Goal: Task Accomplishment & Management: Manage account settings

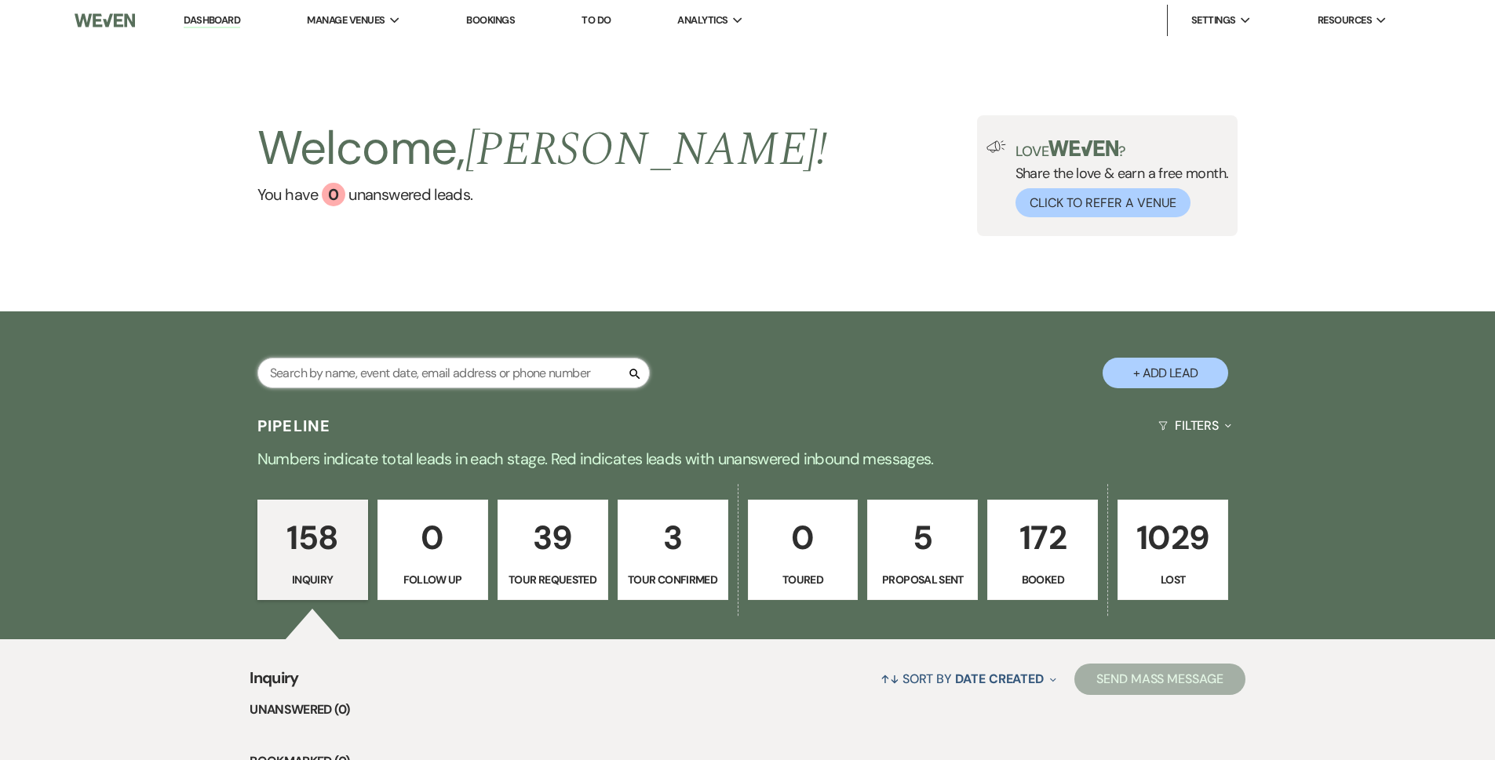
click at [534, 362] on input "text" at bounding box center [453, 373] width 392 height 31
type input "tri"
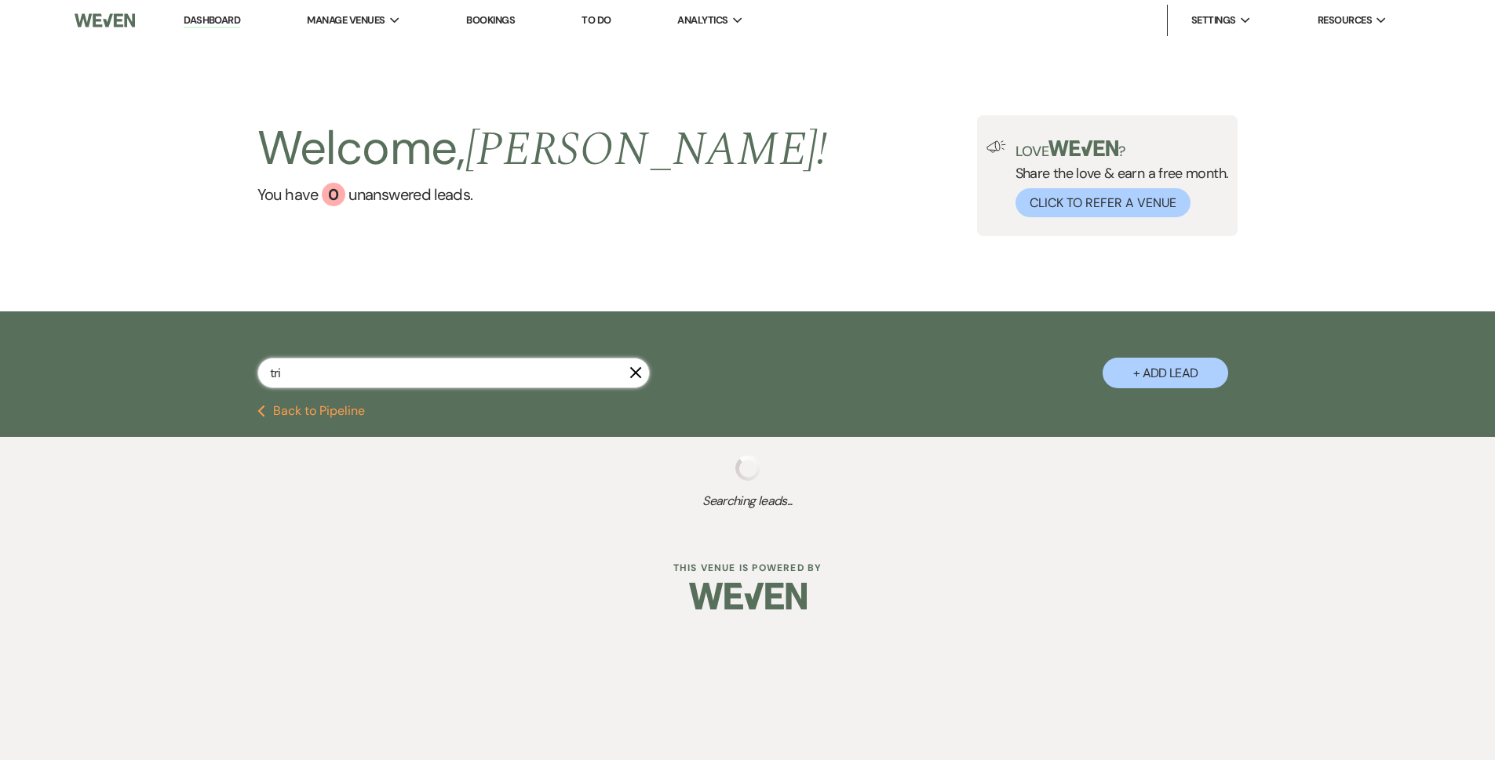
select select "2"
select select "8"
select select "6"
select select "8"
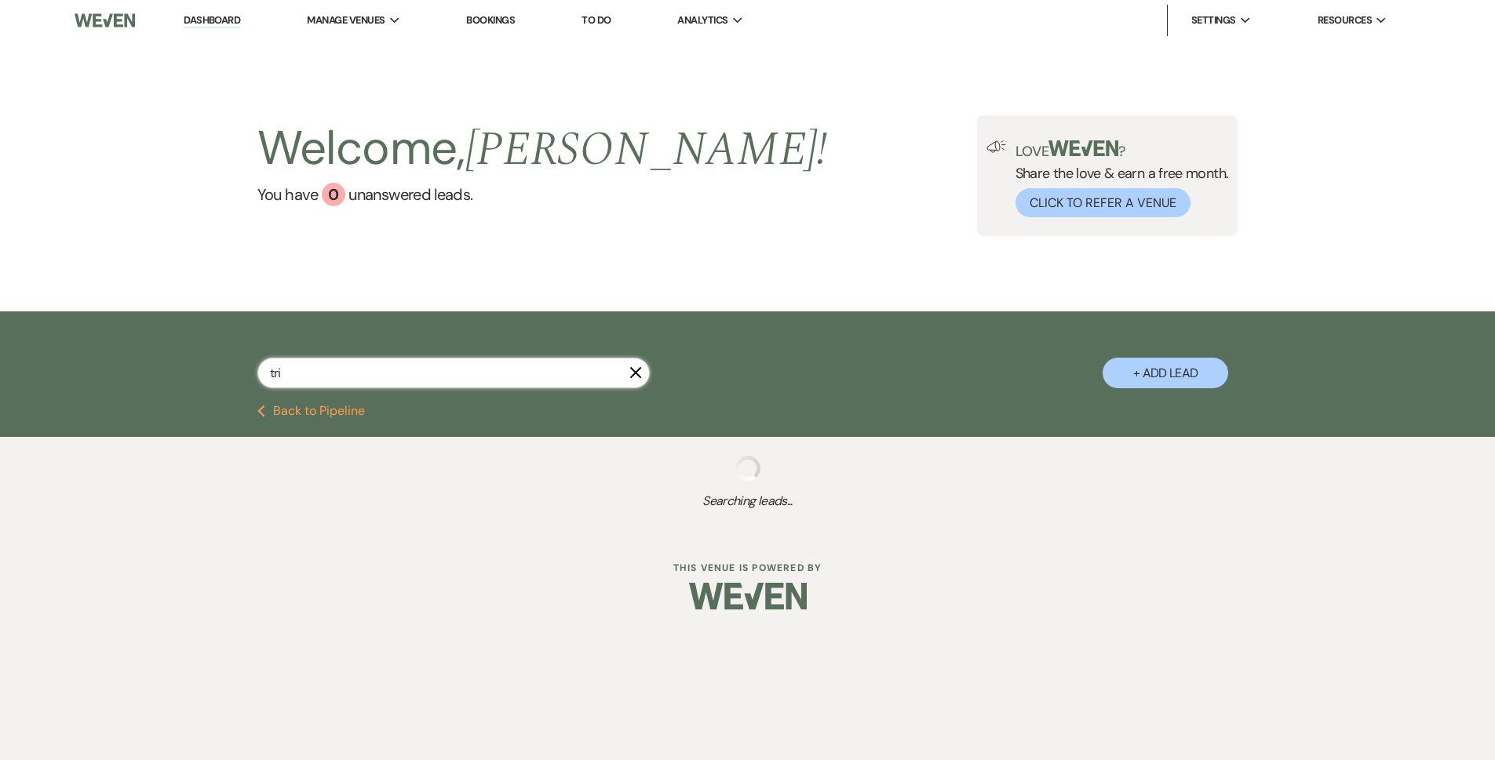
select select "8"
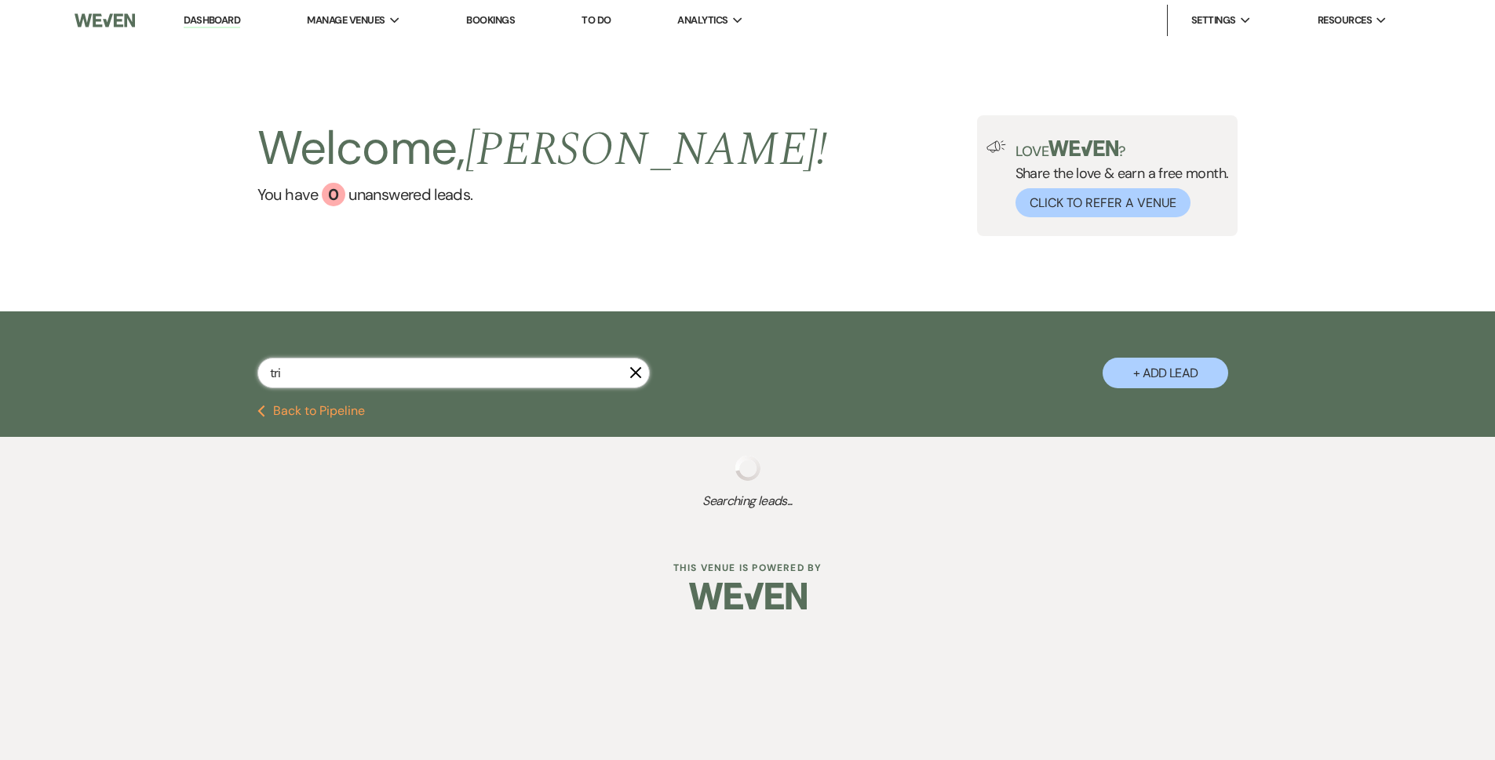
select select "6"
select select "8"
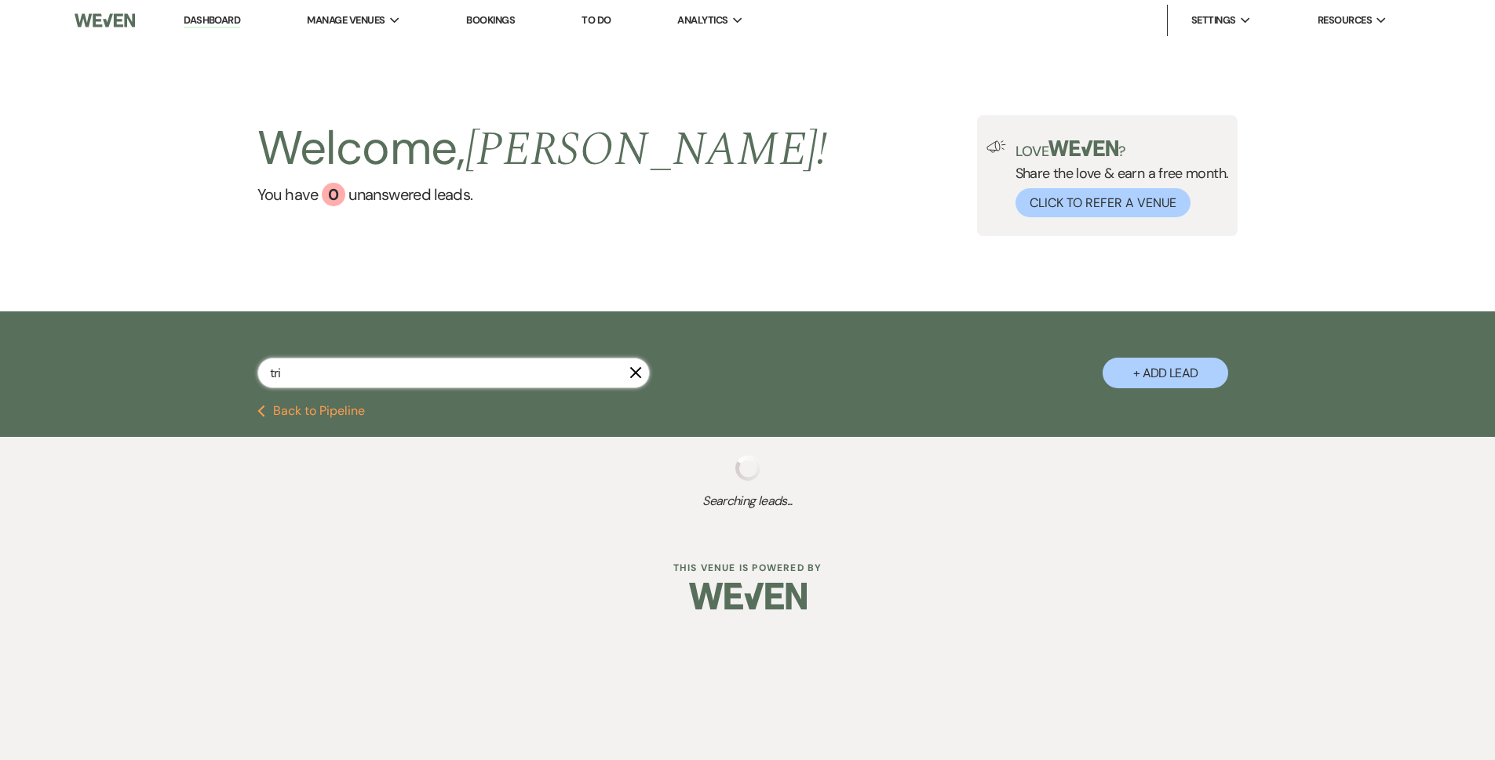
select select "8"
select select "11"
select select "8"
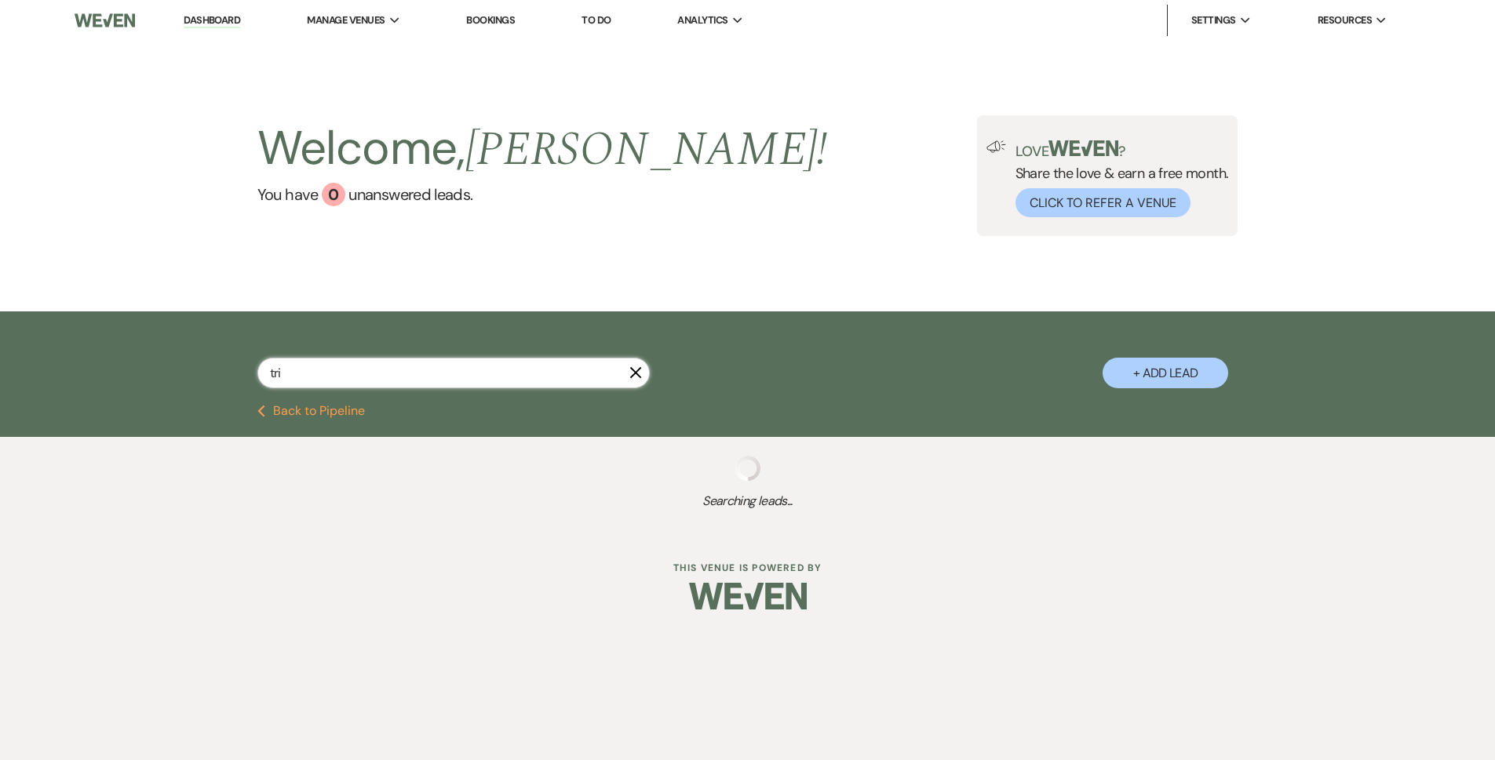
select select "8"
select select "2"
select select "8"
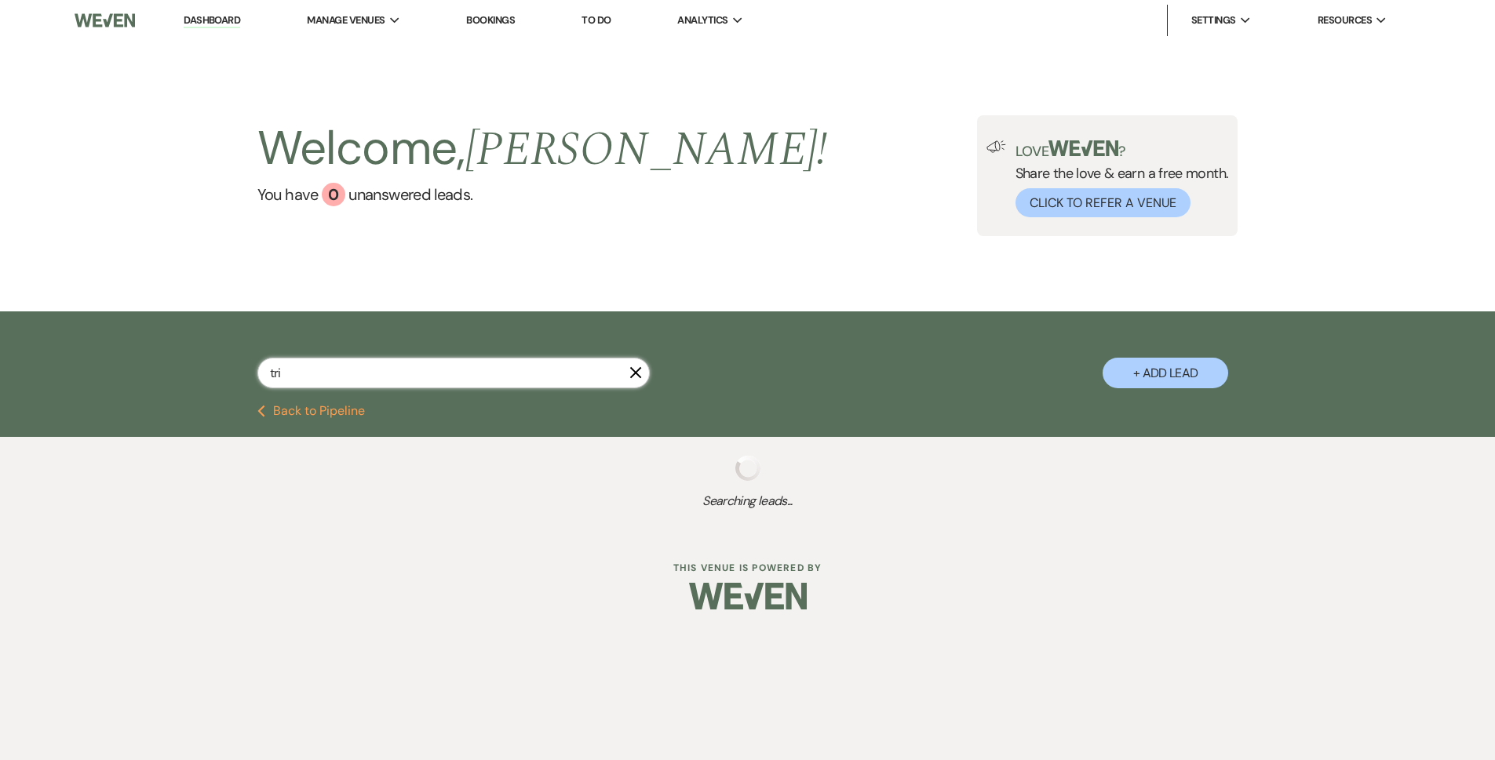
select select "8"
select select "5"
select select "8"
select select "11"
select select "8"
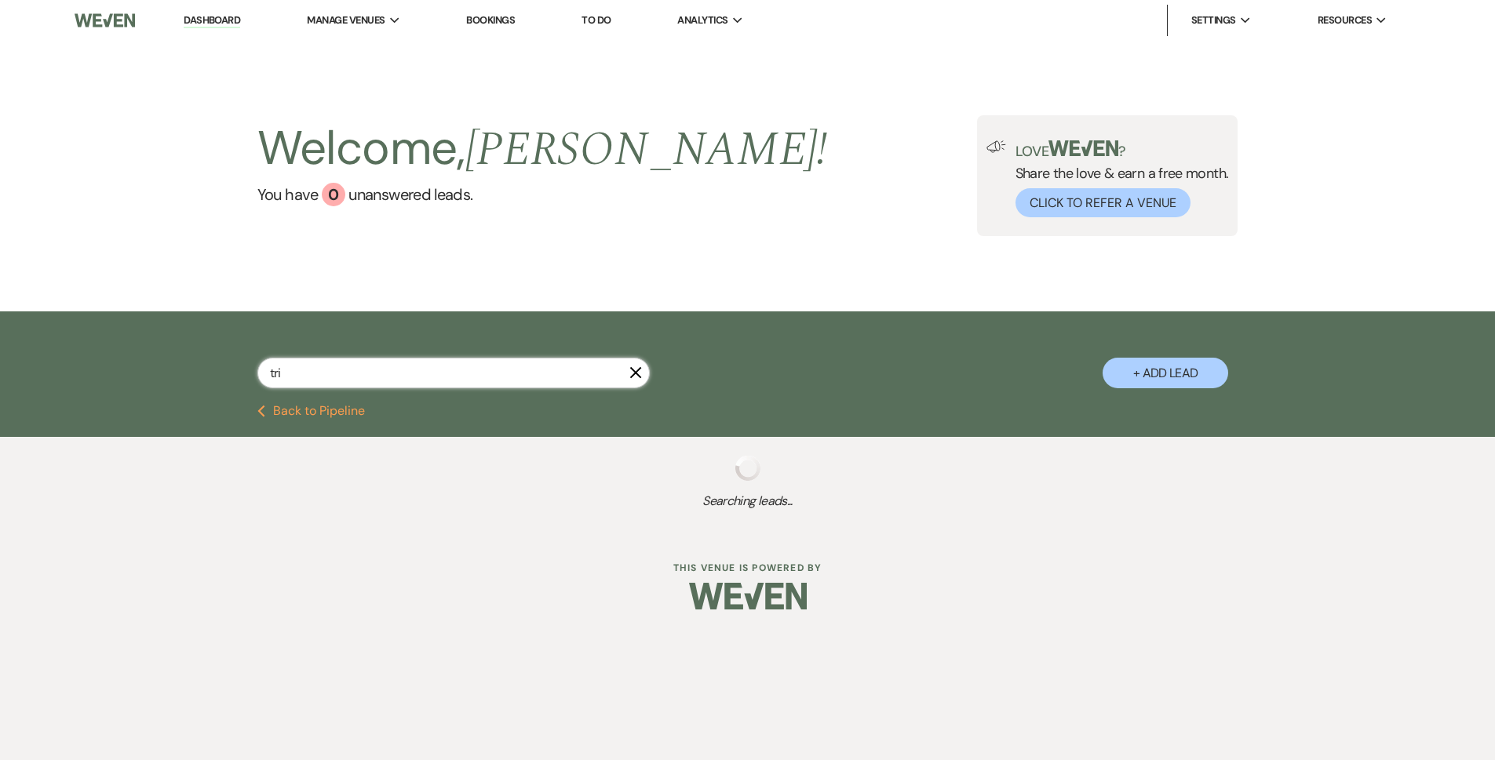
select select "8"
select select "5"
select select "8"
select select "5"
select select "8"
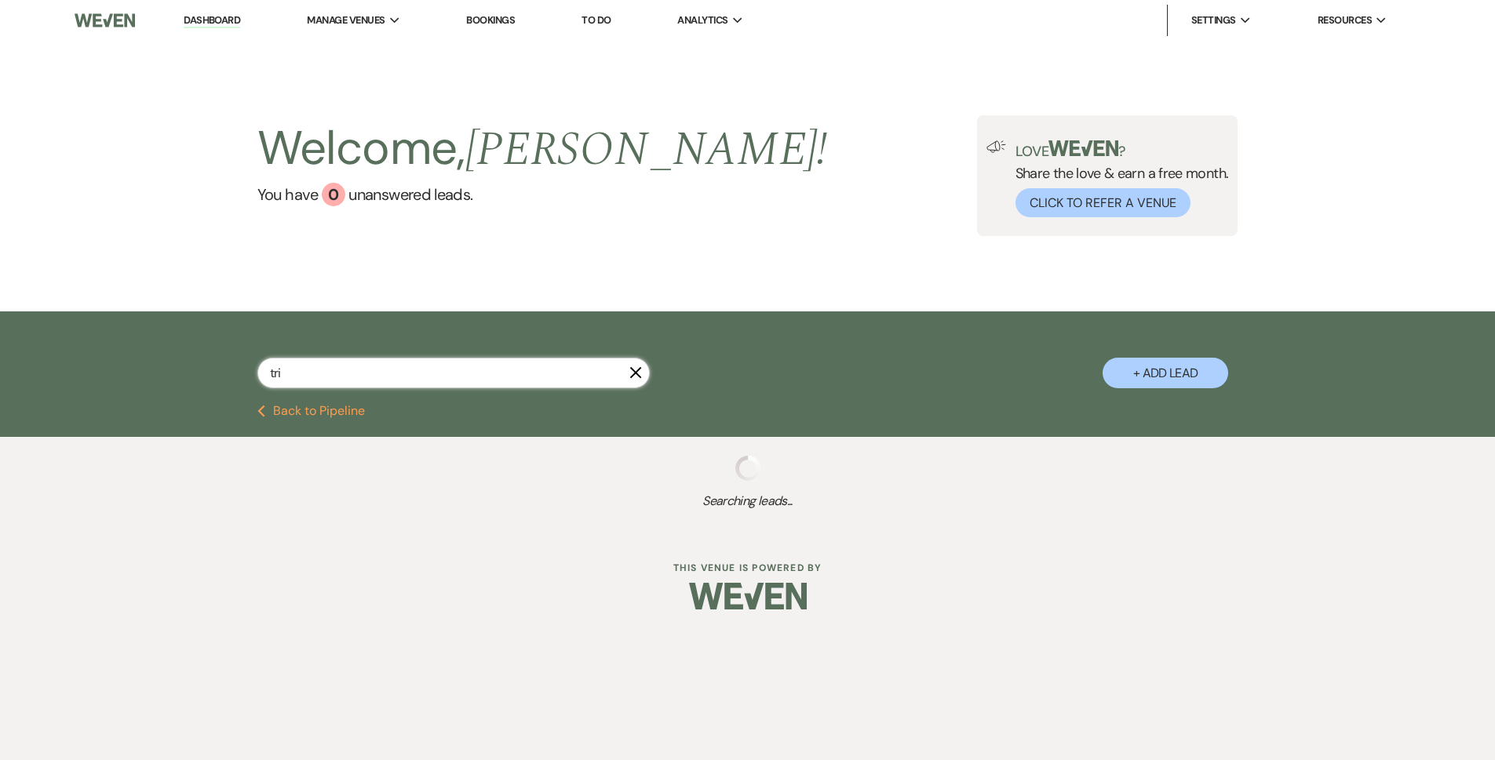
select select "4"
select select "8"
select select "5"
select select "8"
select select "4"
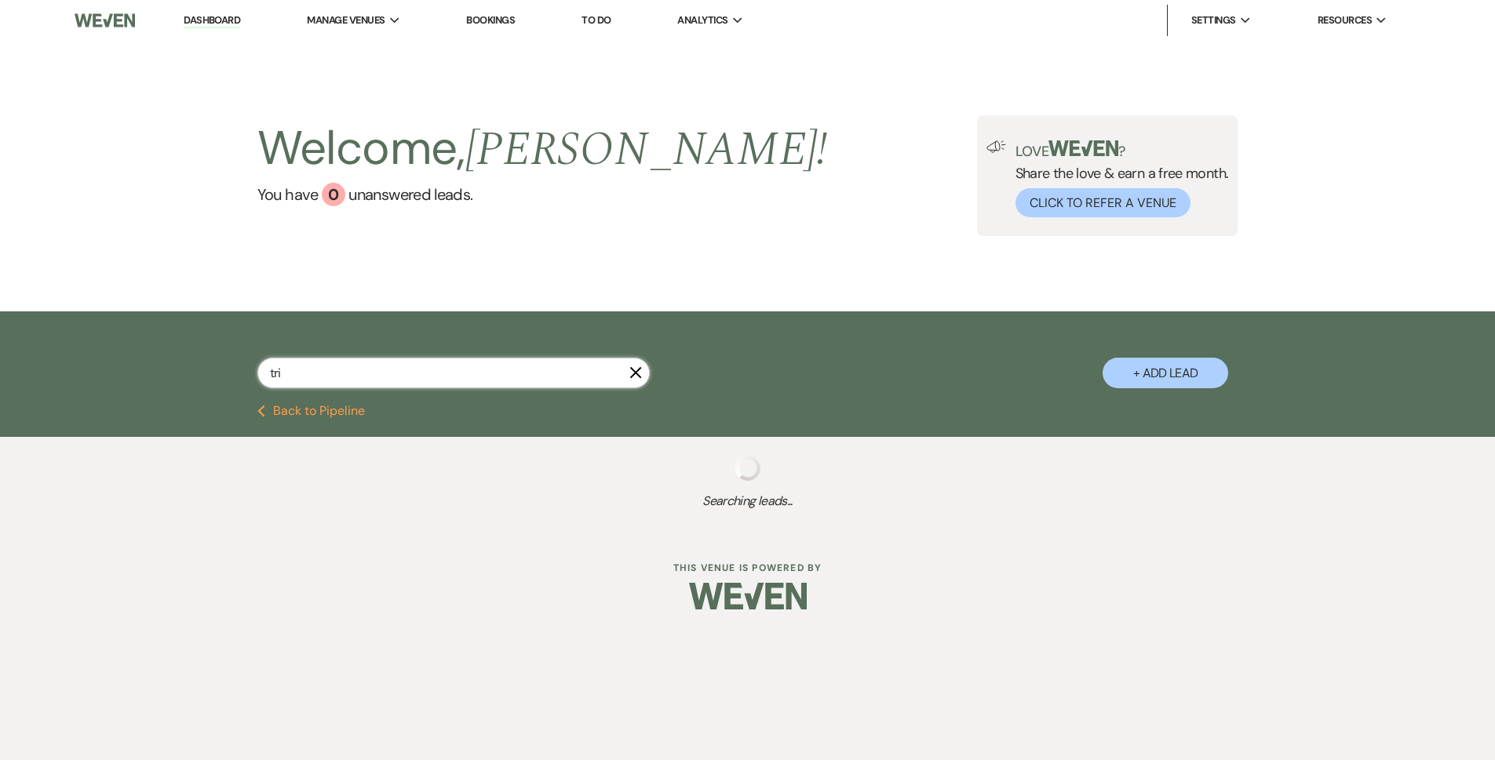
select select "8"
select select "5"
select select "8"
select select "5"
select select "8"
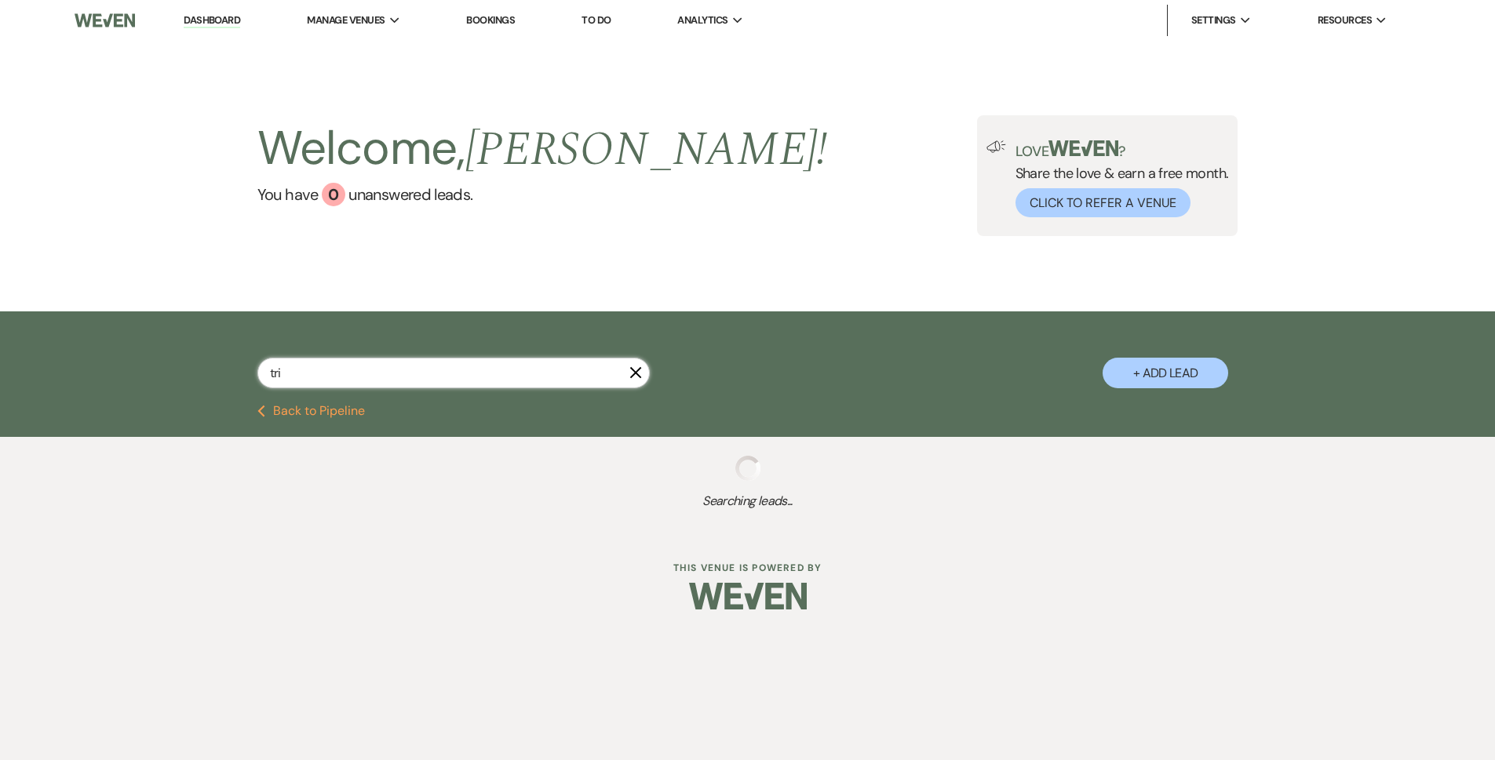
select select "5"
select select "8"
select select "5"
select select "8"
select select "3"
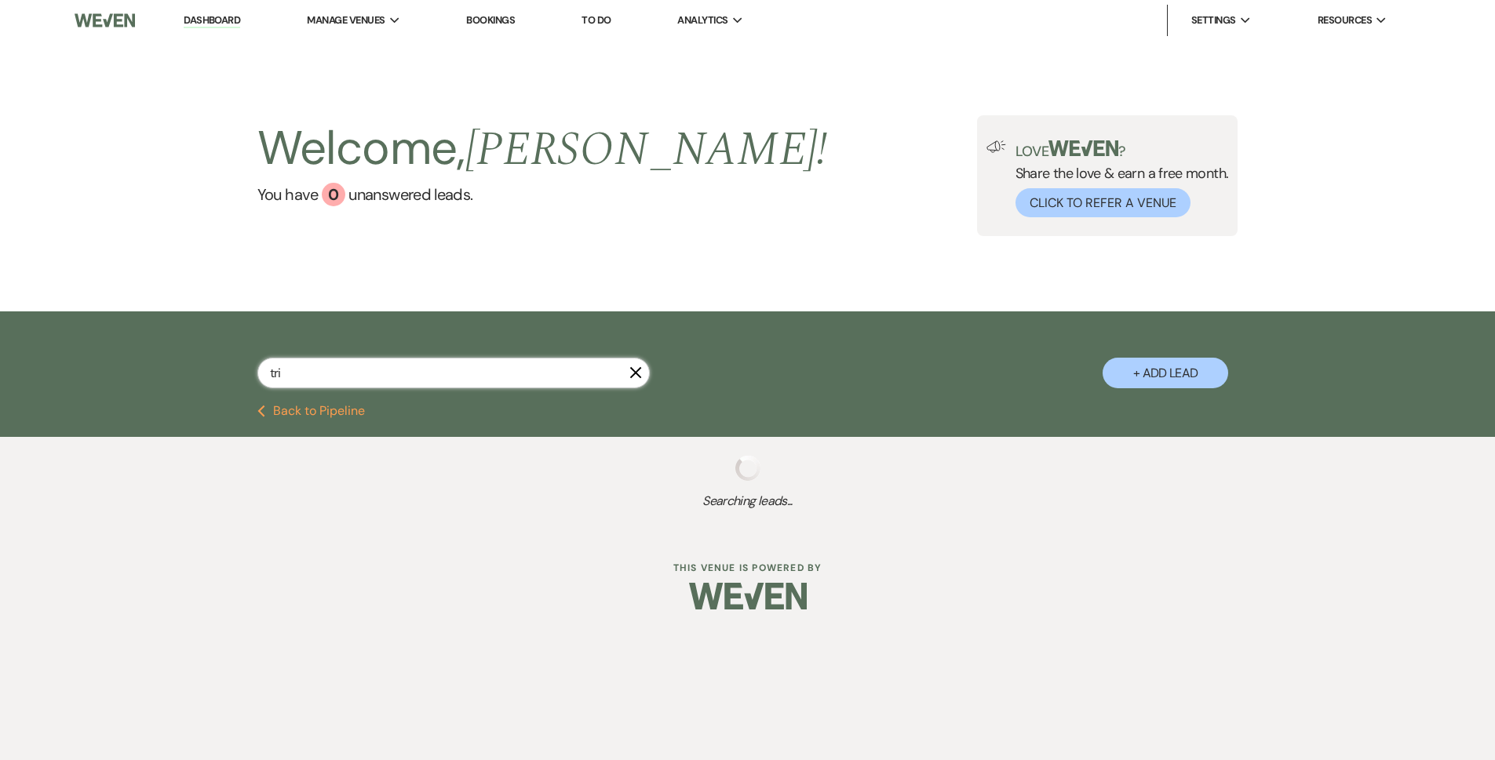
select select "8"
select select "5"
select select "8"
select select "5"
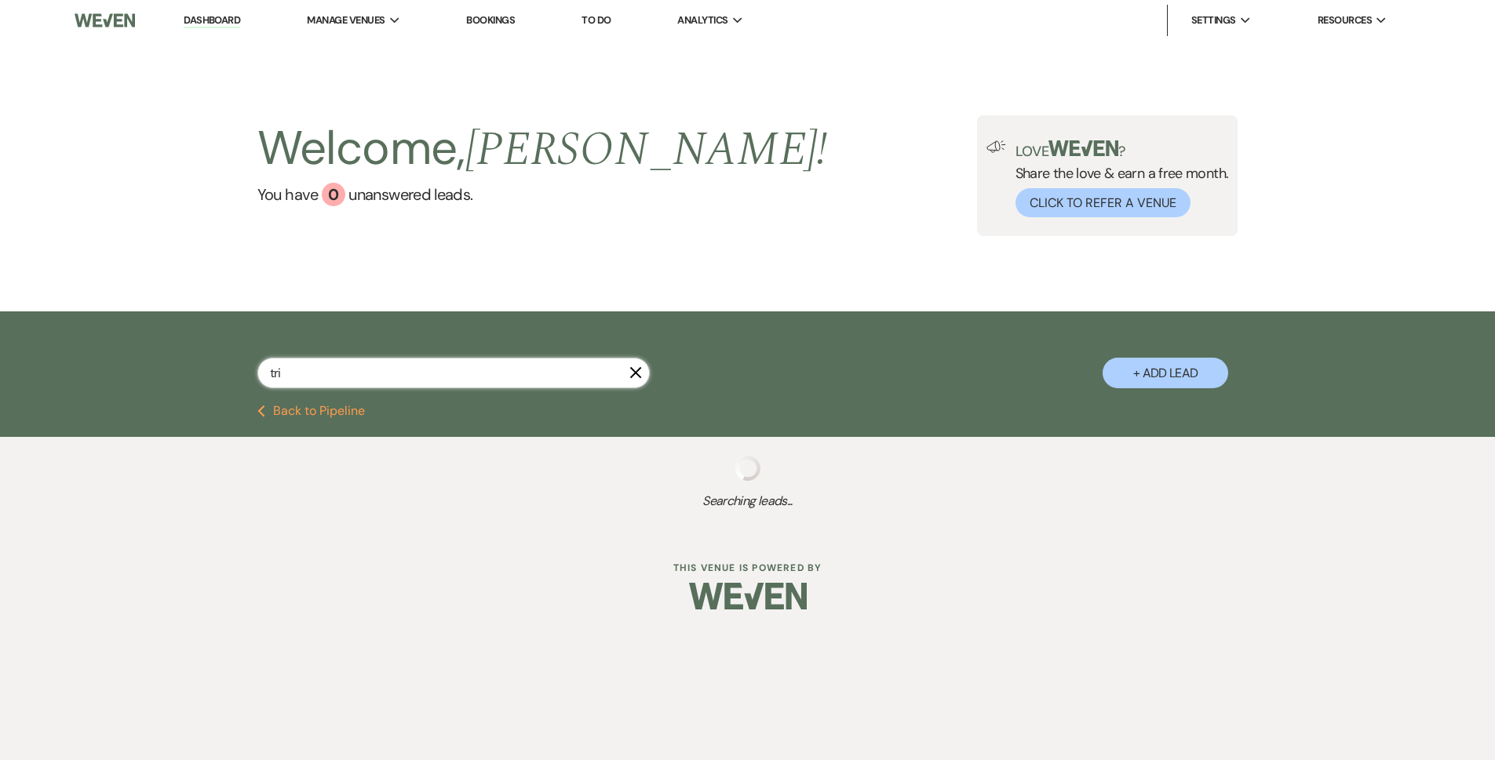
select select "8"
select select "4"
select select "8"
select select "5"
select select "8"
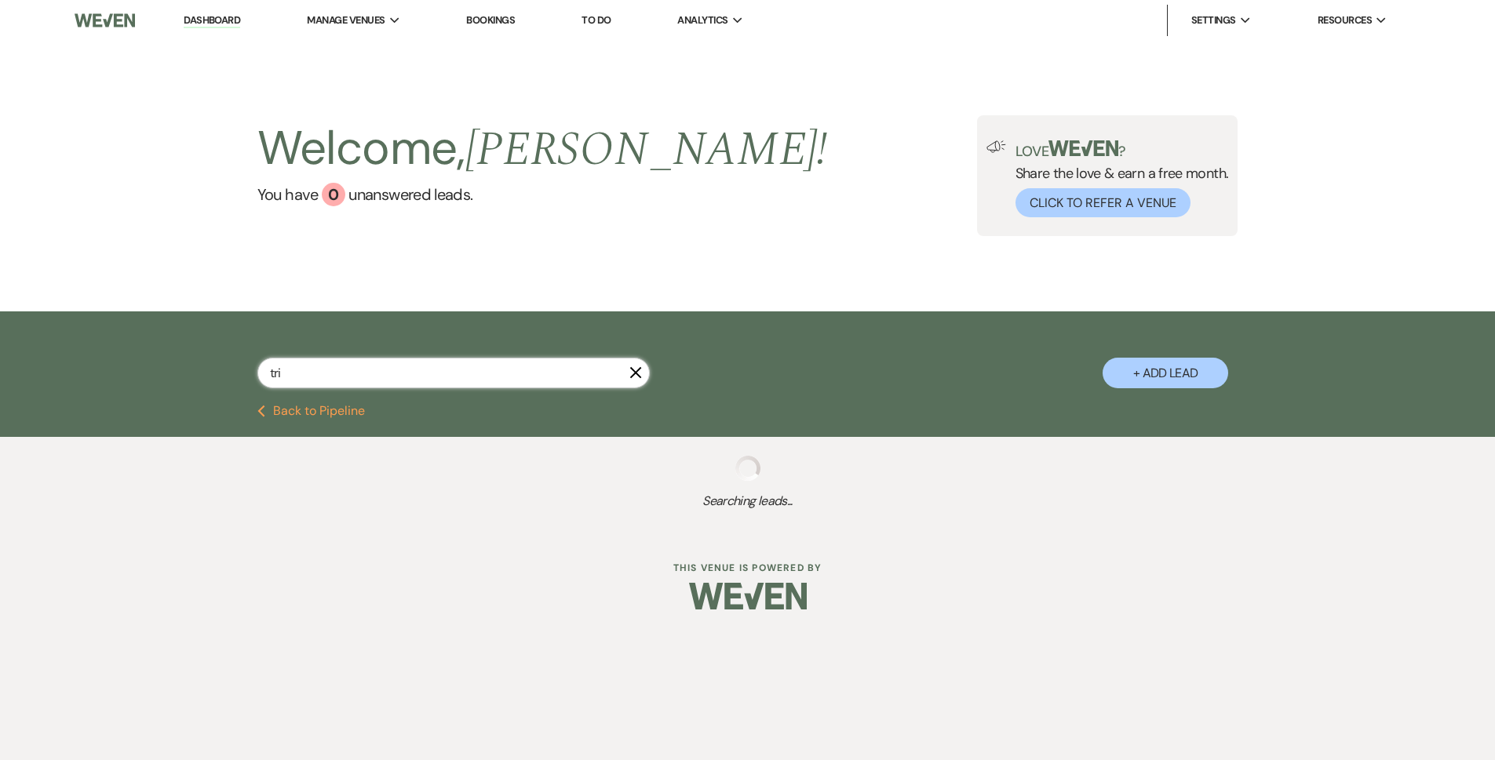
select select "8"
select select "5"
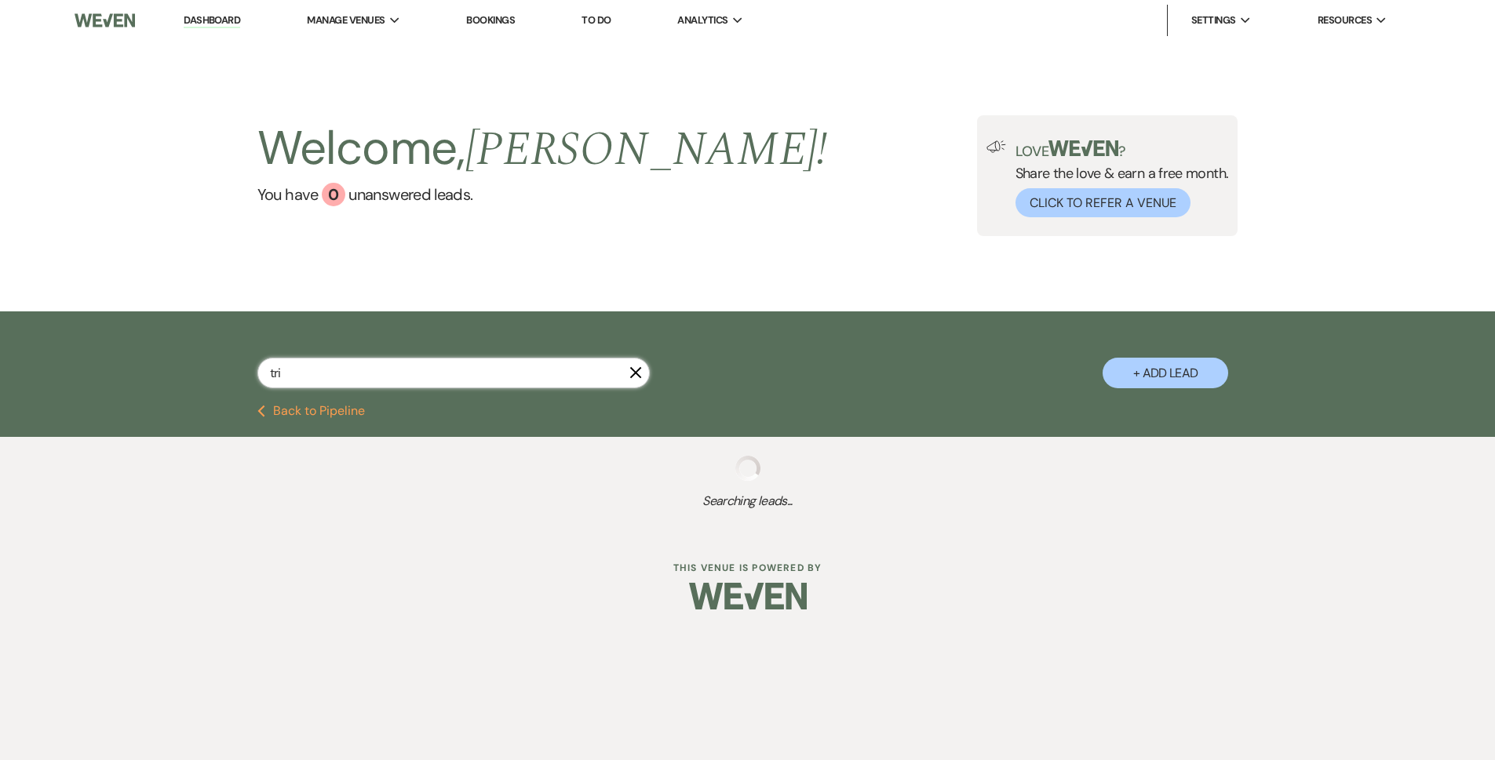
select select "8"
select select "10"
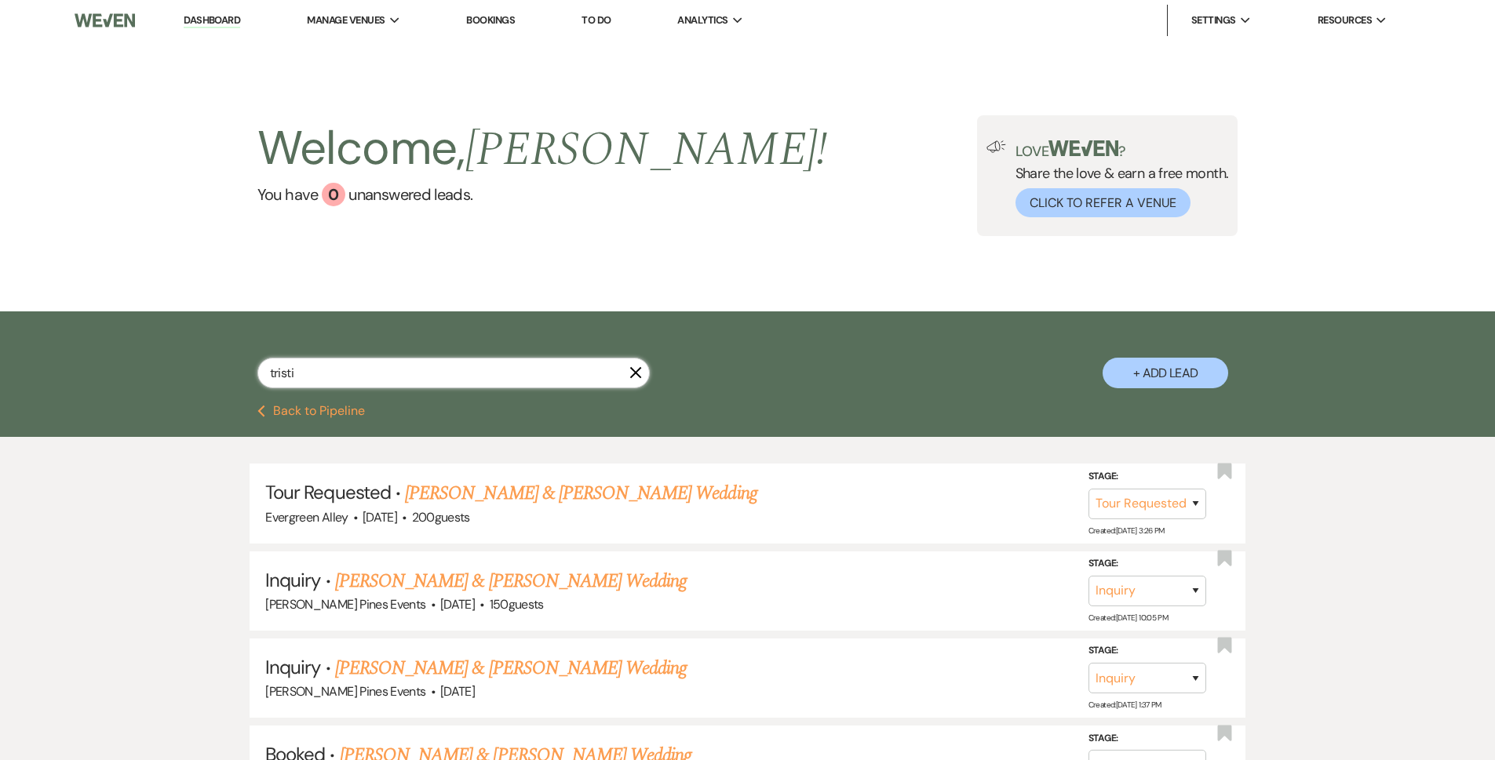
type input "[PERSON_NAME]"
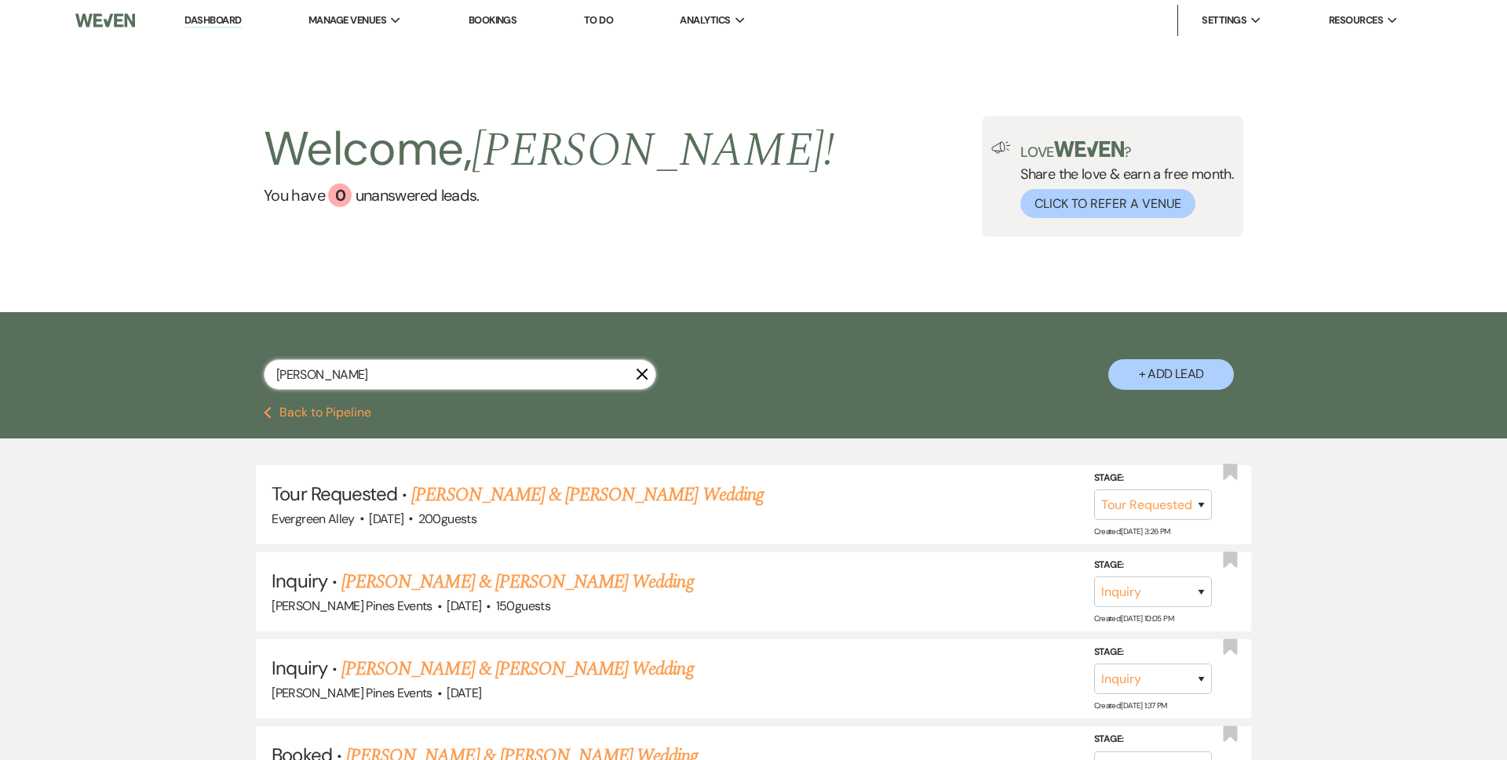
select select "8"
select select "6"
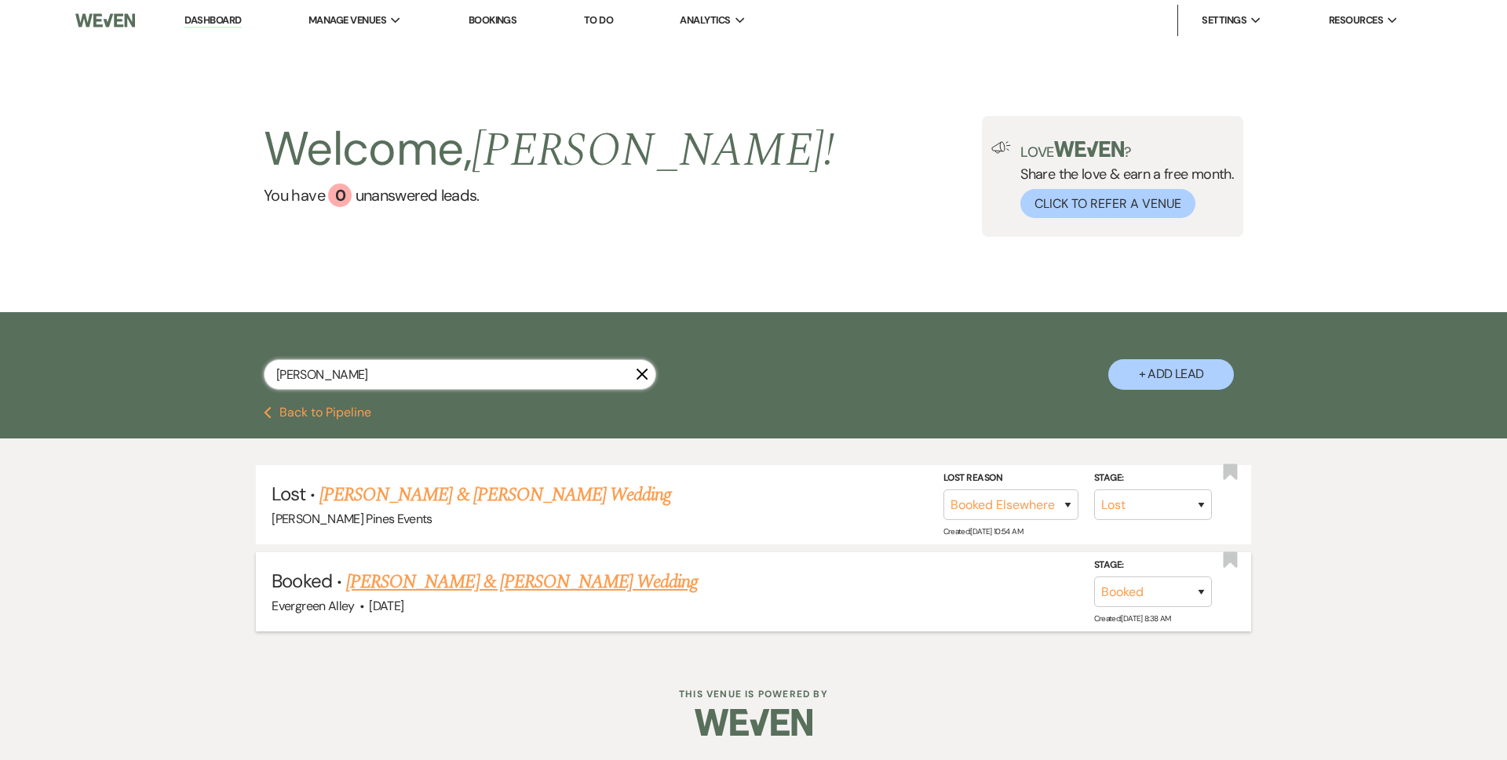
type input "[PERSON_NAME]"
click at [497, 578] on link "[PERSON_NAME] & [PERSON_NAME] Wedding" at bounding box center [522, 582] width 352 height 28
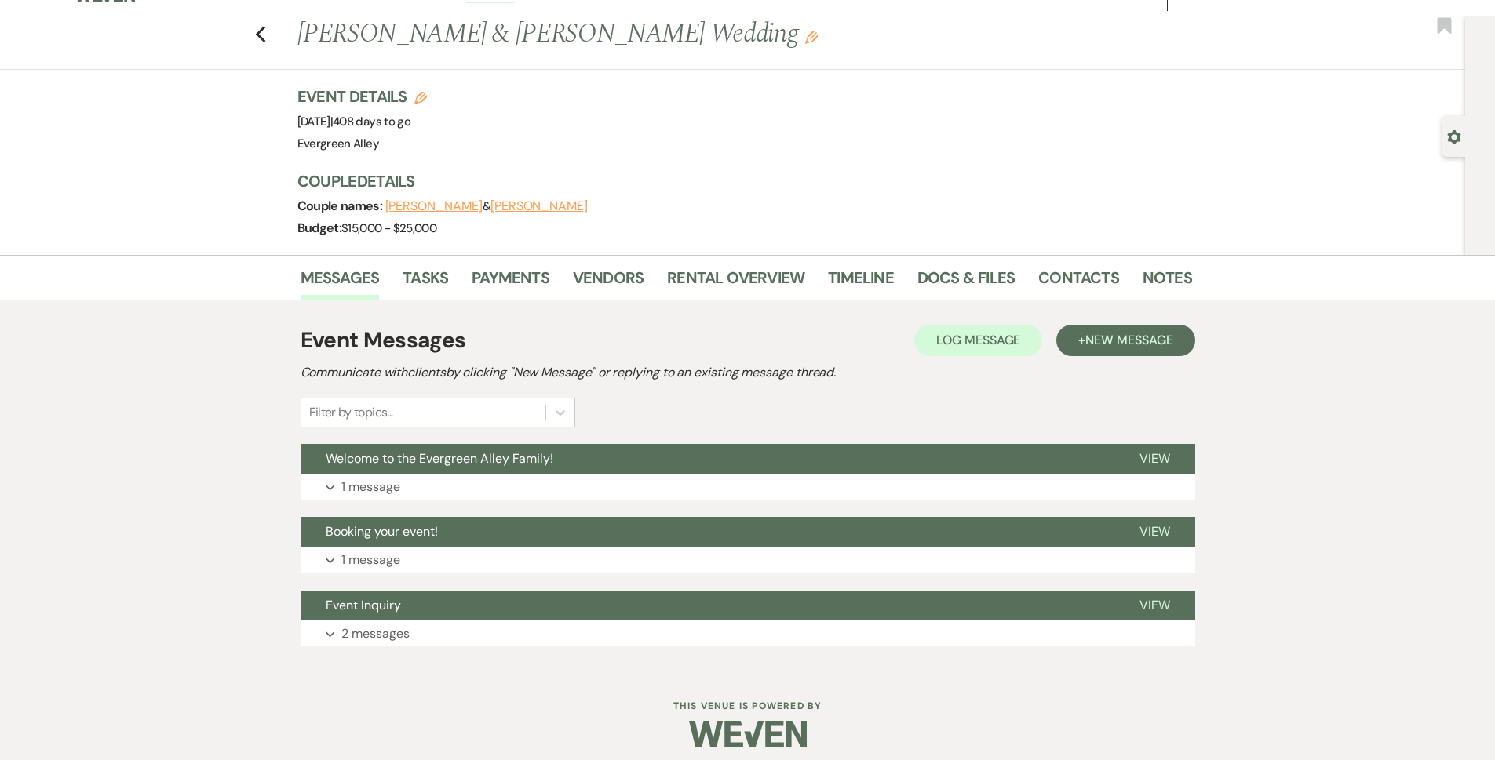
scroll to position [36, 0]
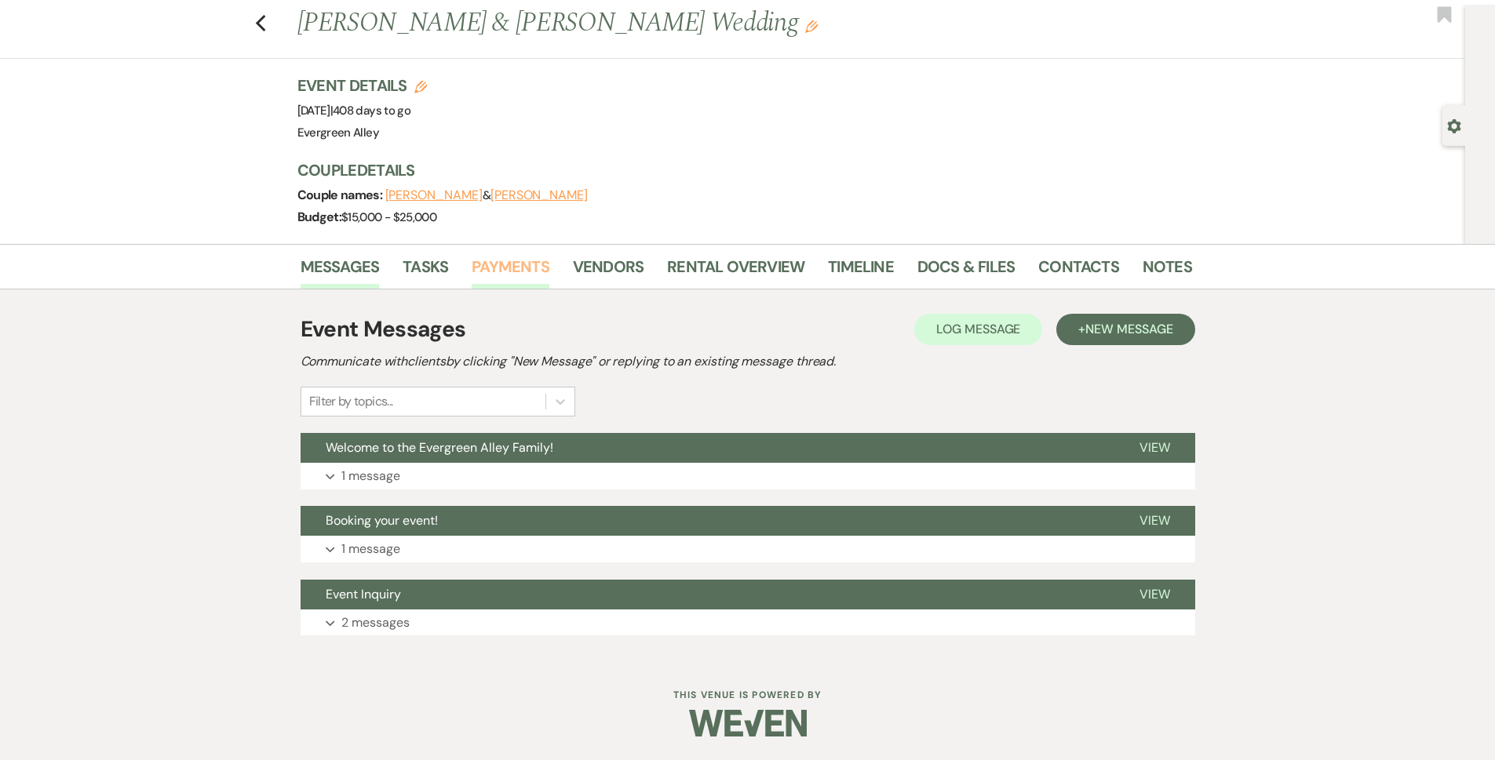
click at [512, 257] on link "Payments" at bounding box center [511, 271] width 78 height 35
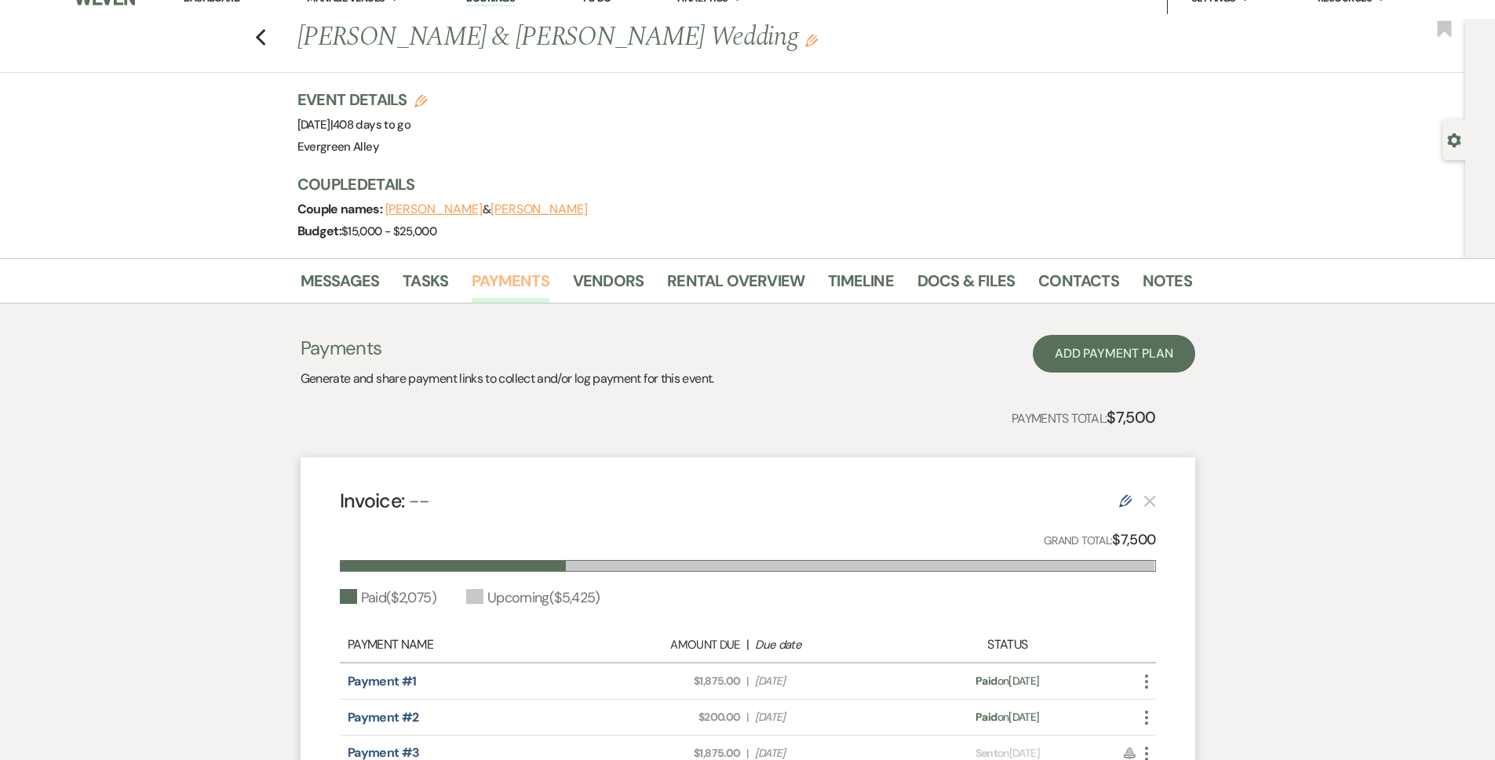
scroll to position [294, 0]
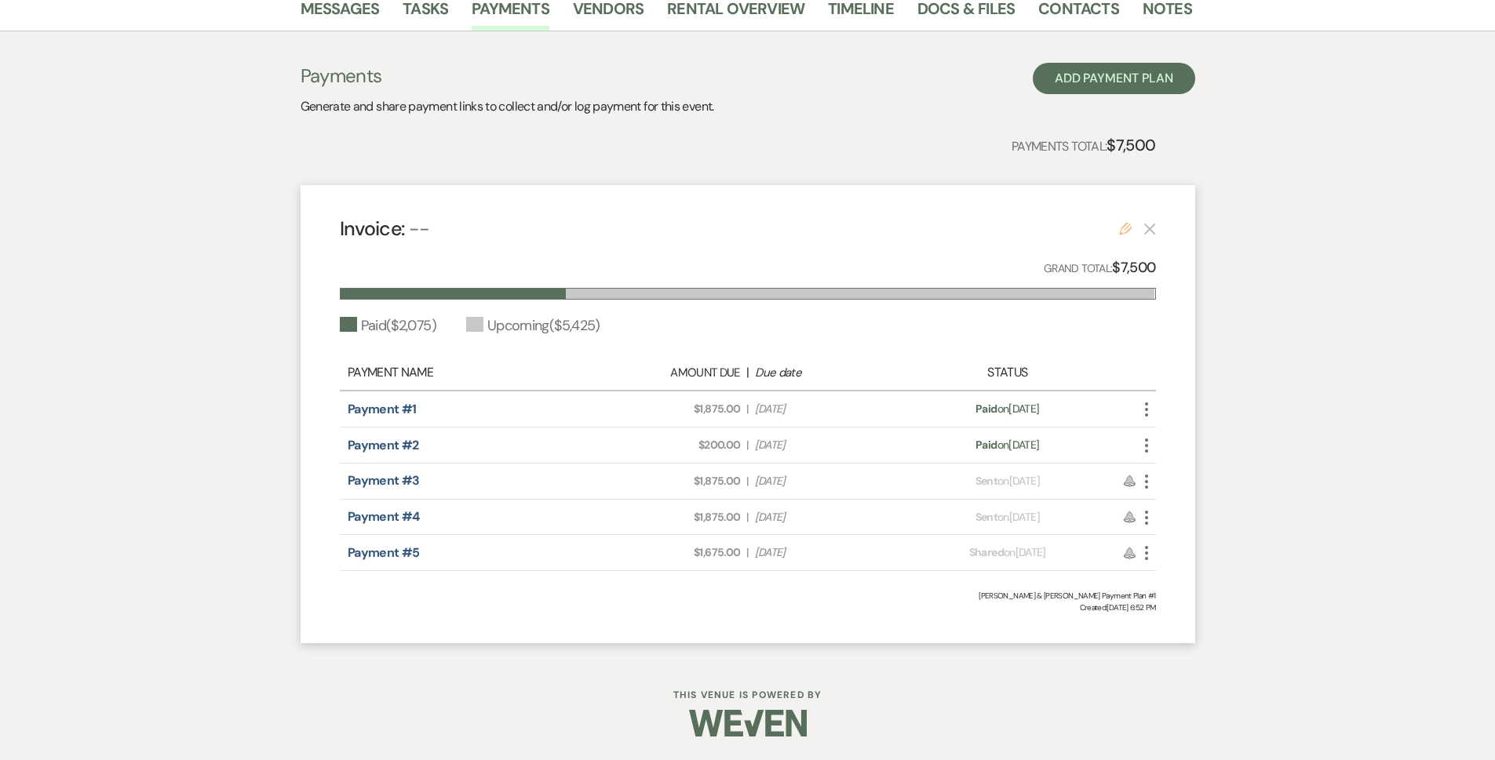
click at [1122, 229] on icon "Edit" at bounding box center [1125, 229] width 13 height 13
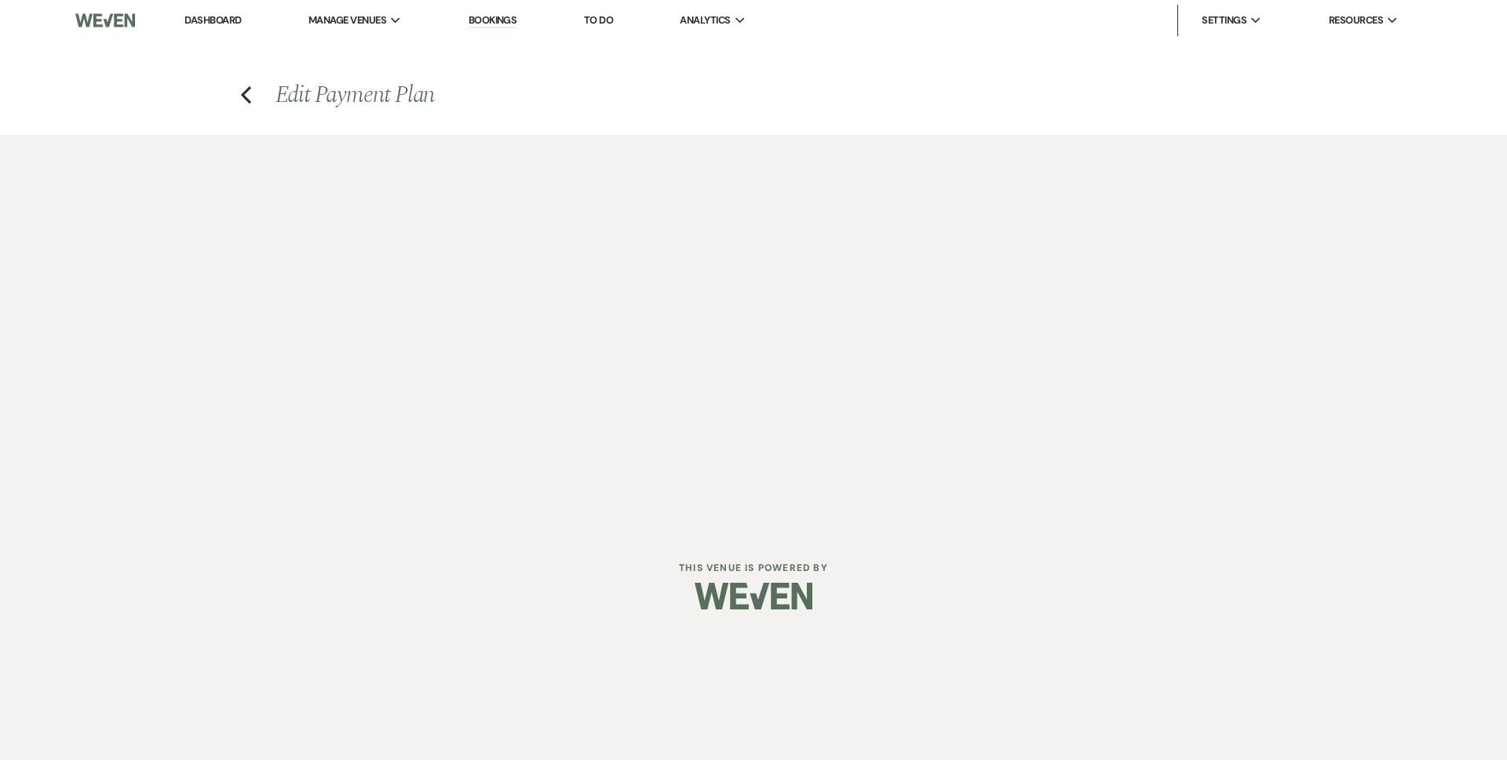
select select "1"
select select "2"
select select "percentage"
select select "both"
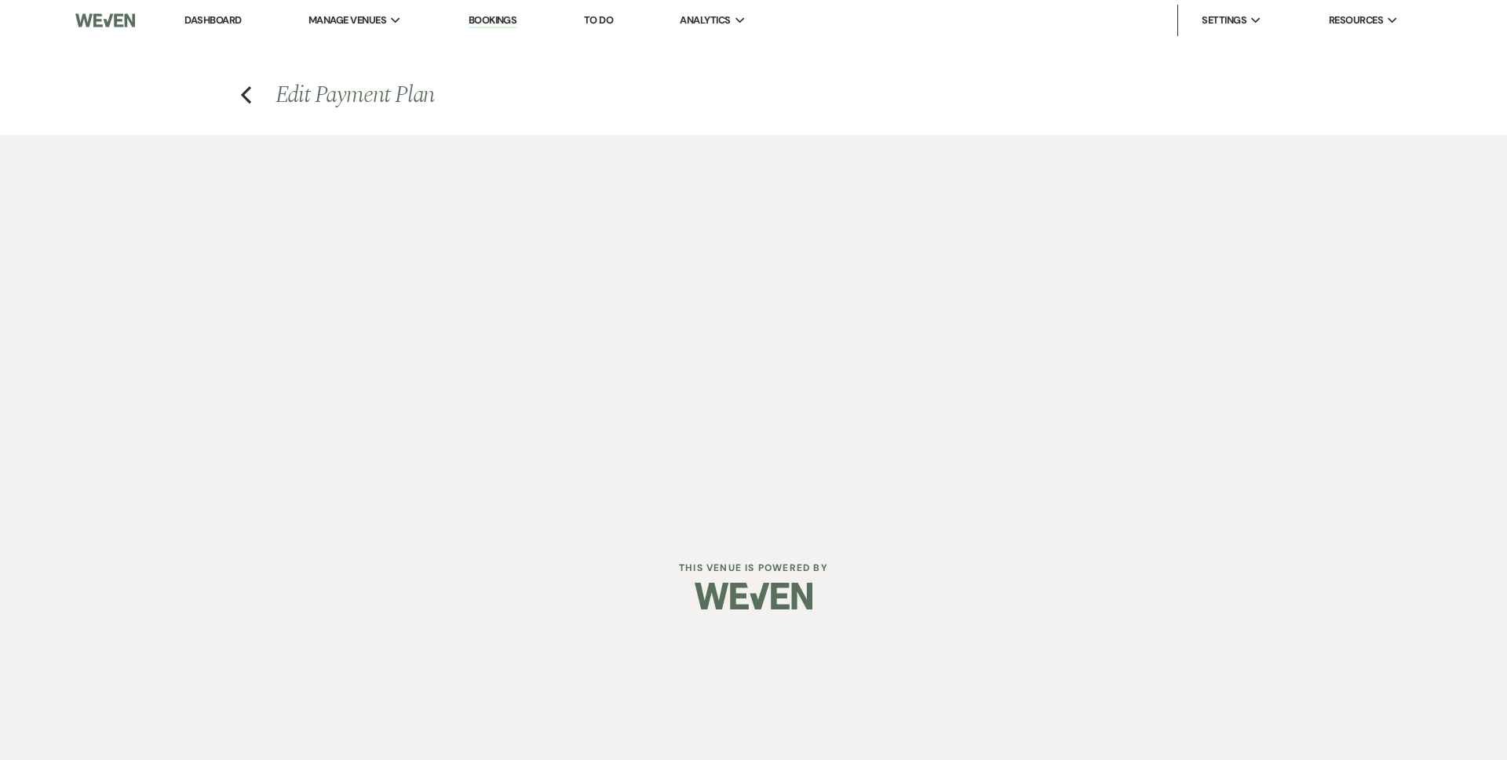
select select "weeks"
select select "both"
select select "days"
select select "2"
select select "percentage"
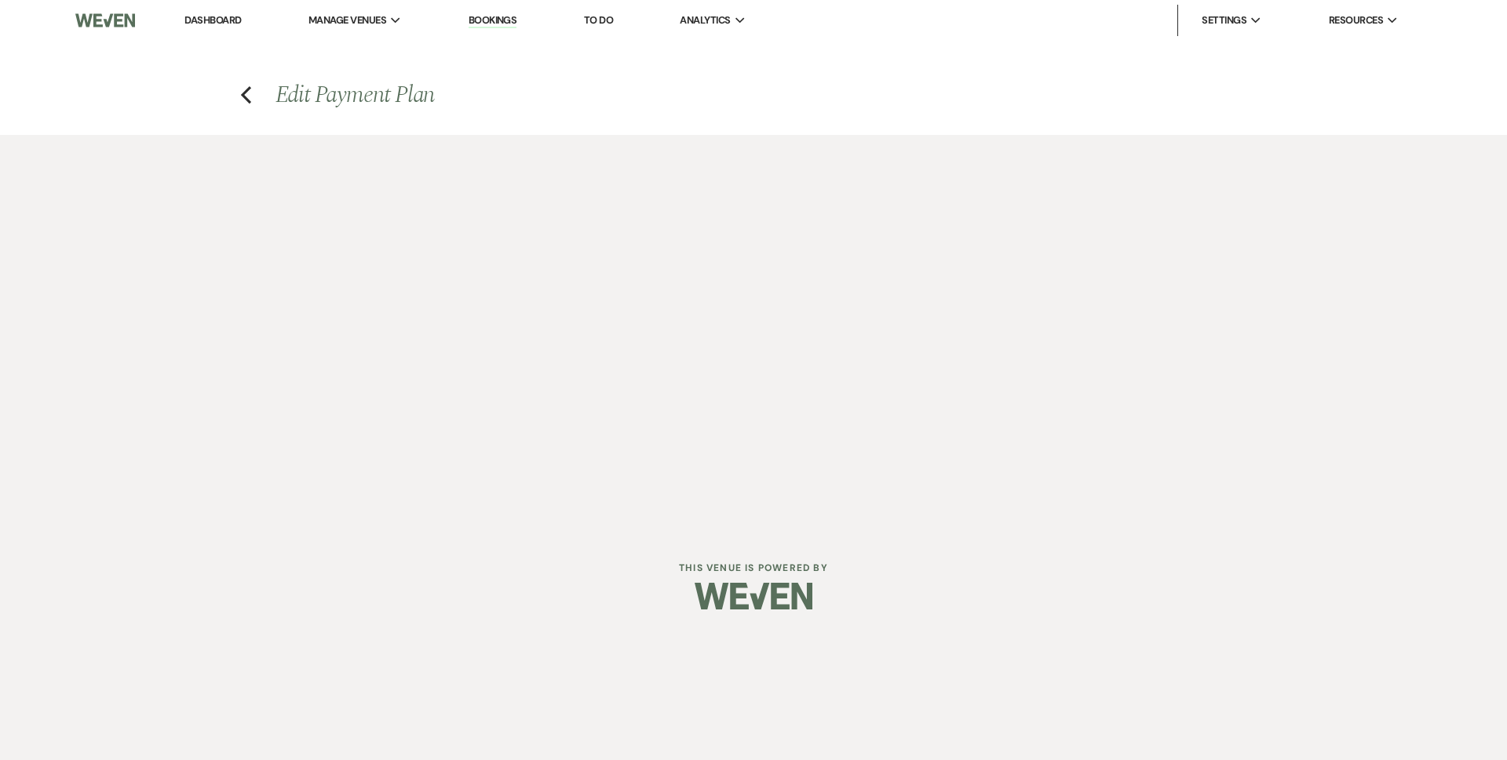
select select "both"
select select "weeks"
select select "both"
select select "days"
select select "2"
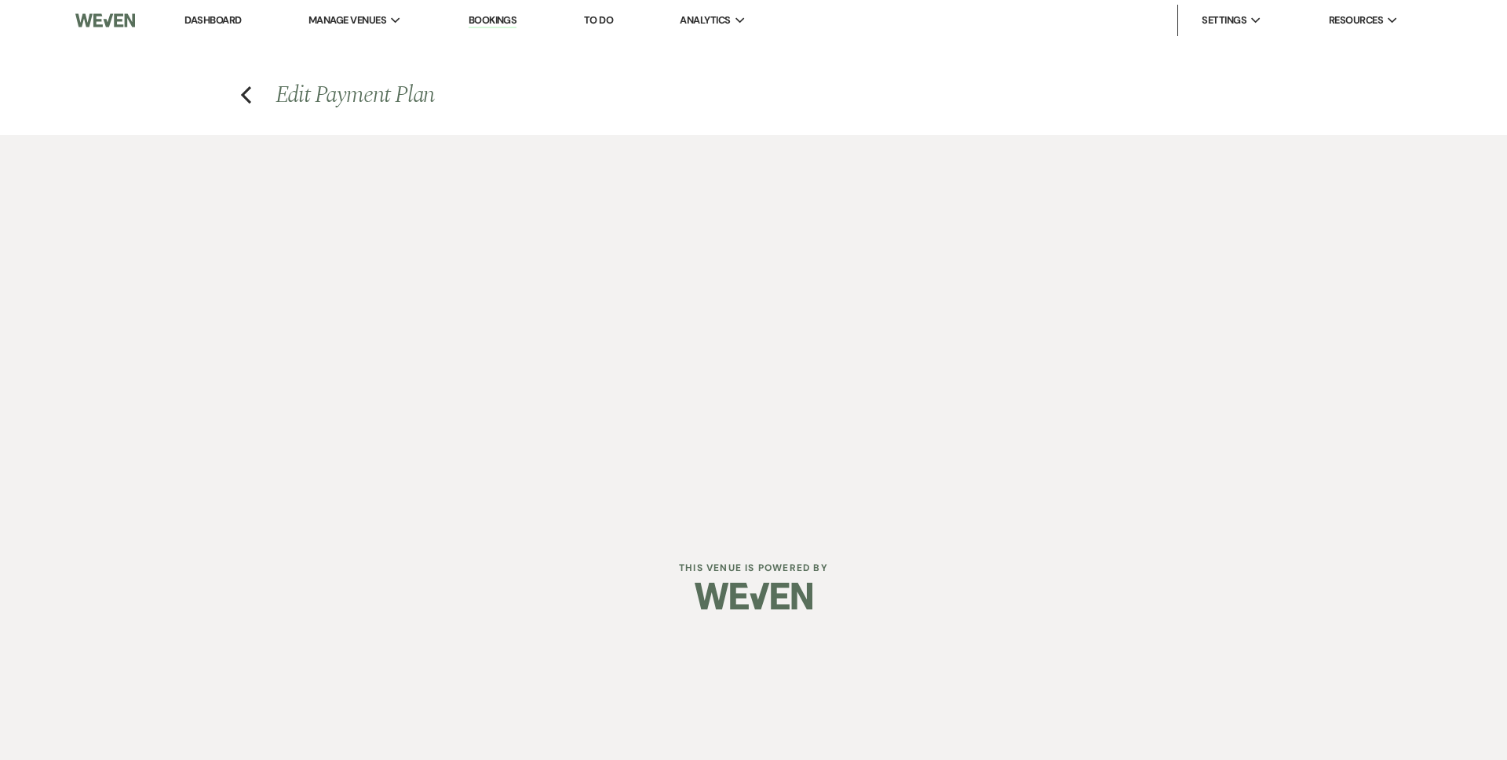
select select "flat"
select select "true"
select select "client"
select select "weeks"
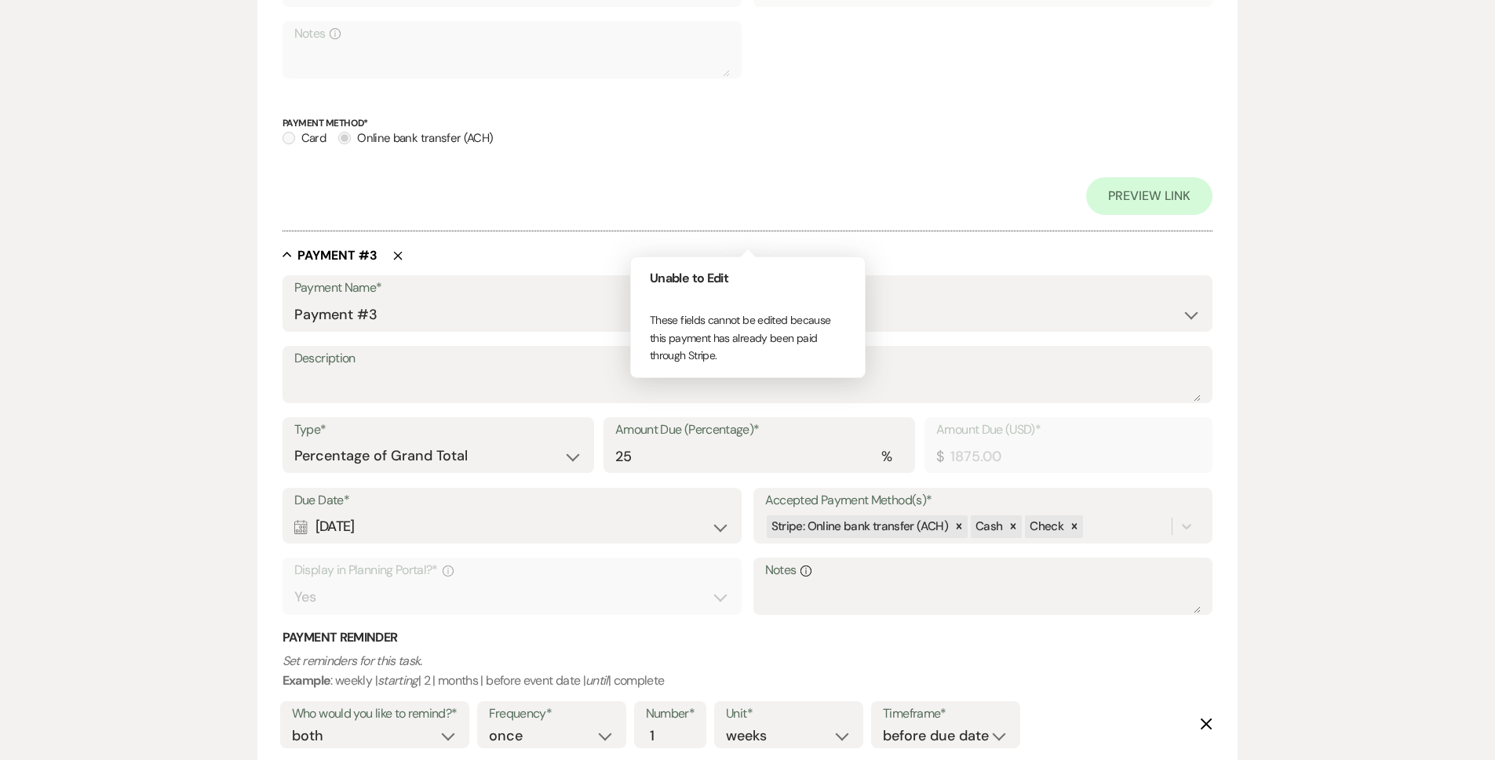
scroll to position [1334, 0]
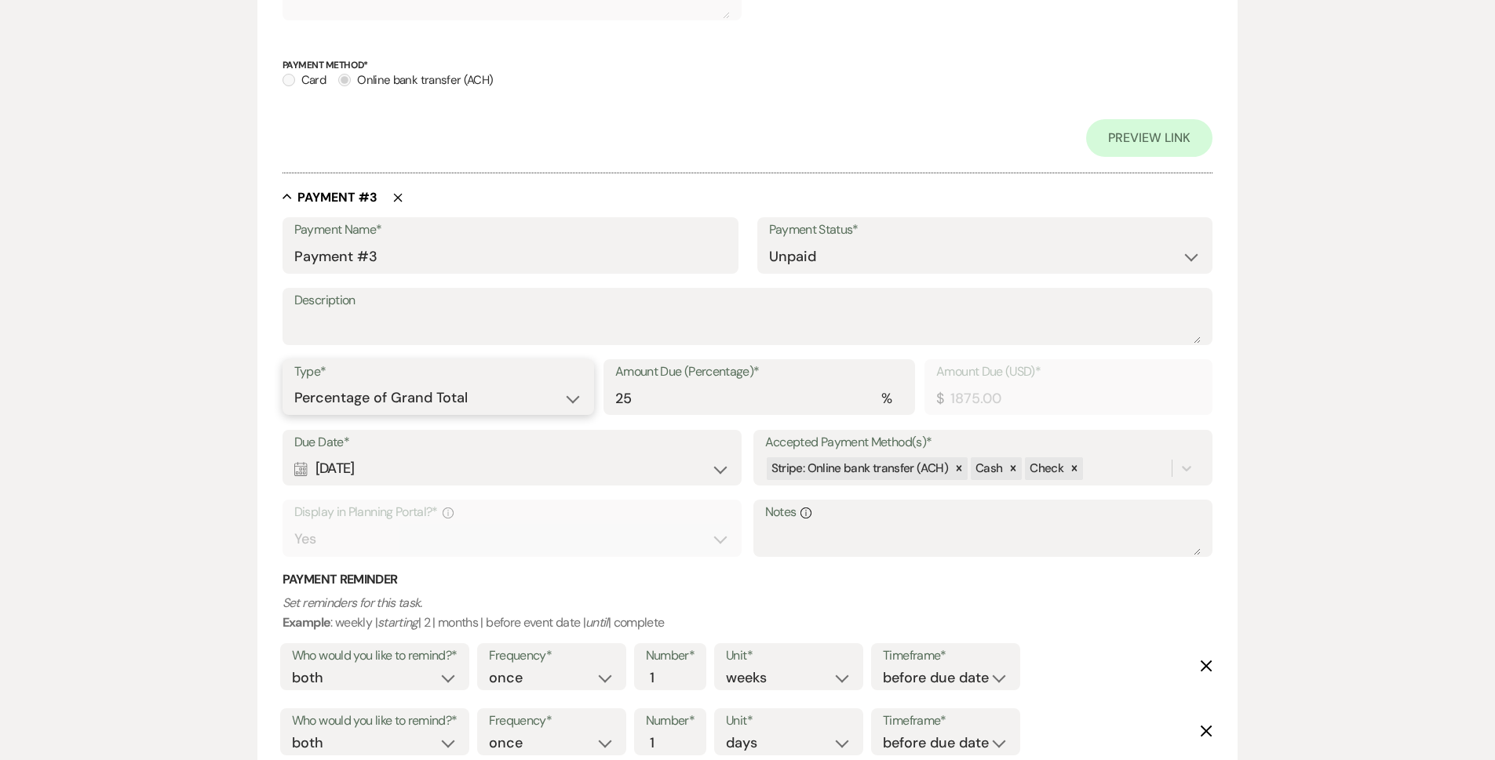
click at [565, 402] on select "Dollar Amount Percentage of Grand Total" at bounding box center [438, 398] width 288 height 31
select select "flat"
click at [294, 383] on select "Dollar Amount Percentage of Grand Total" at bounding box center [438, 398] width 288 height 31
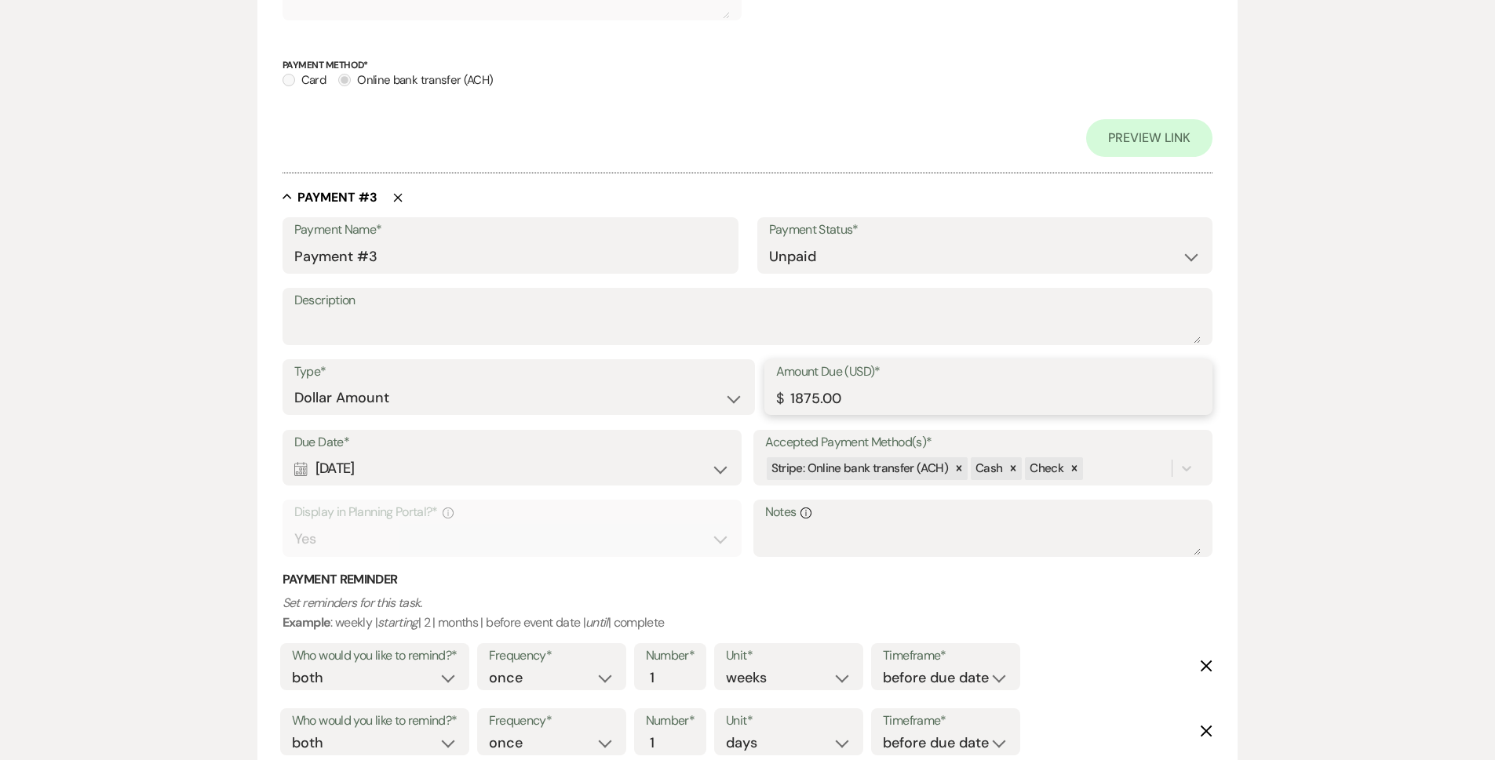
drag, startPoint x: 898, startPoint y: 388, endPoint x: 606, endPoint y: 404, distance: 293.1
click at [606, 404] on div "Type* Dollar Amount Percentage of Grand Total Amount Due (USD)* $ 1875.00" at bounding box center [747, 394] width 931 height 71
type input "200.00"
click at [1355, 348] on div "Edit Payment Plan Create link(s) to collect and/or log payments for this event:…" at bounding box center [747, 547] width 1495 height 3493
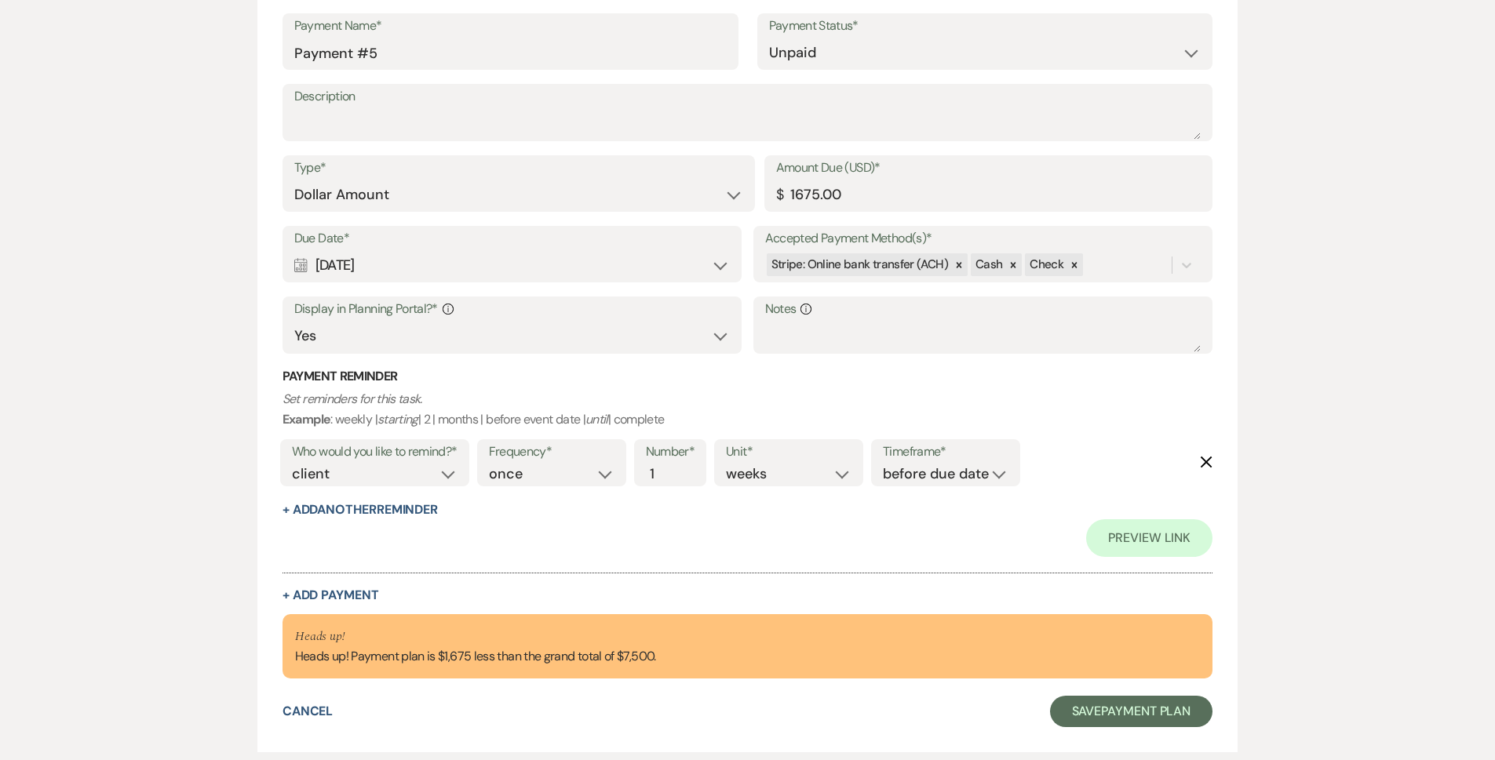
scroll to position [2903, 0]
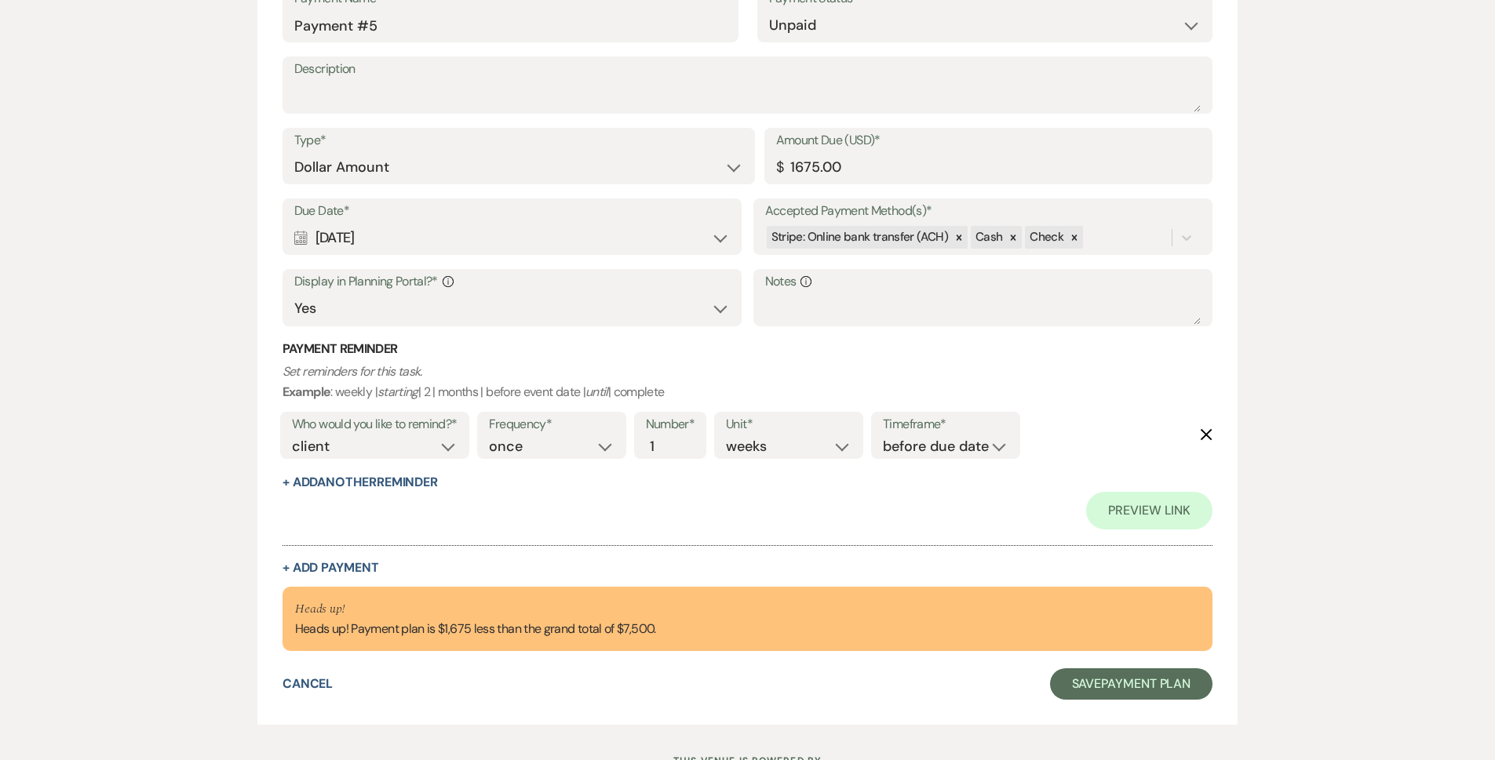
click at [337, 573] on button "+ Add Payment" at bounding box center [330, 568] width 97 height 13
select select "2"
select select "flat"
select select "true"
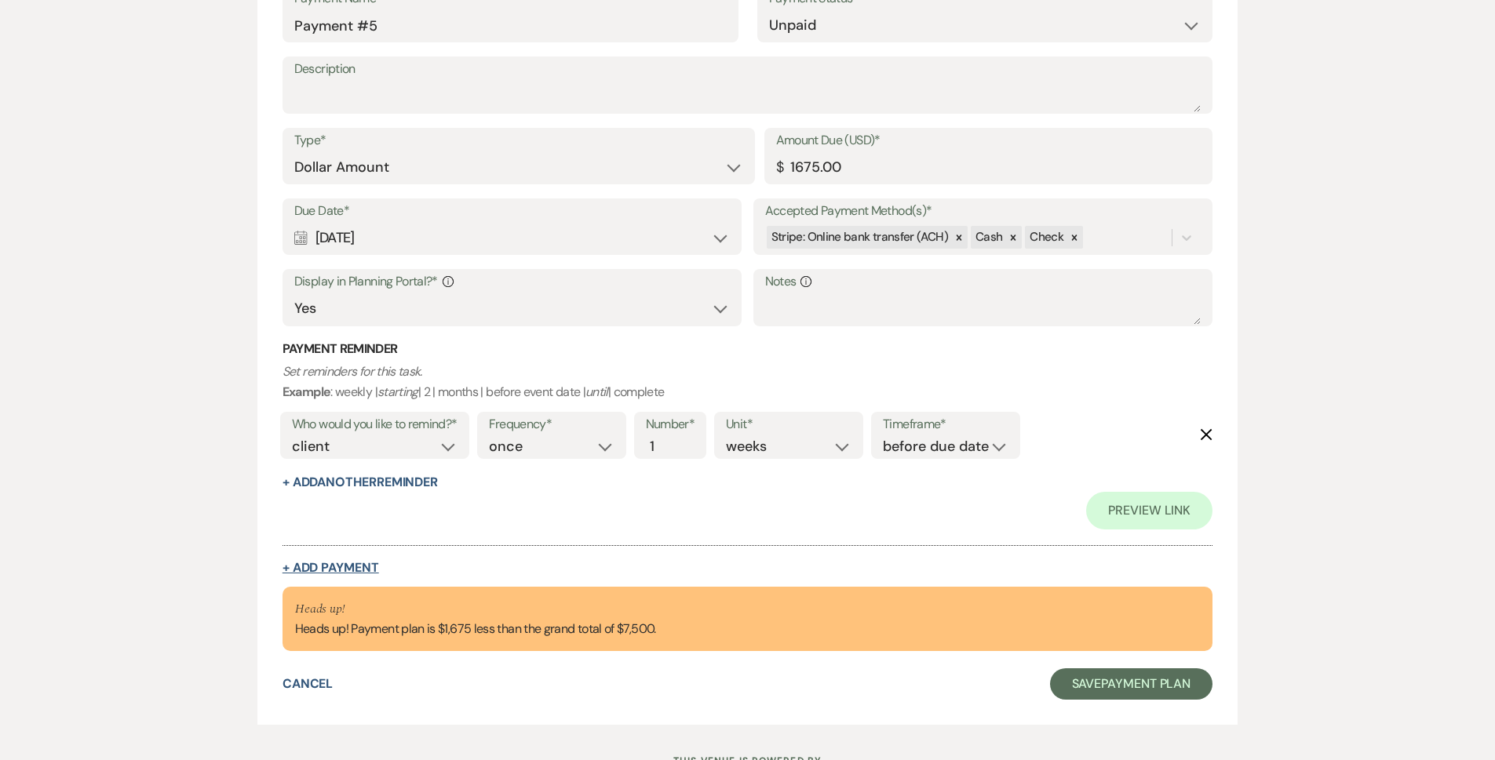
select select "client"
select select "weeks"
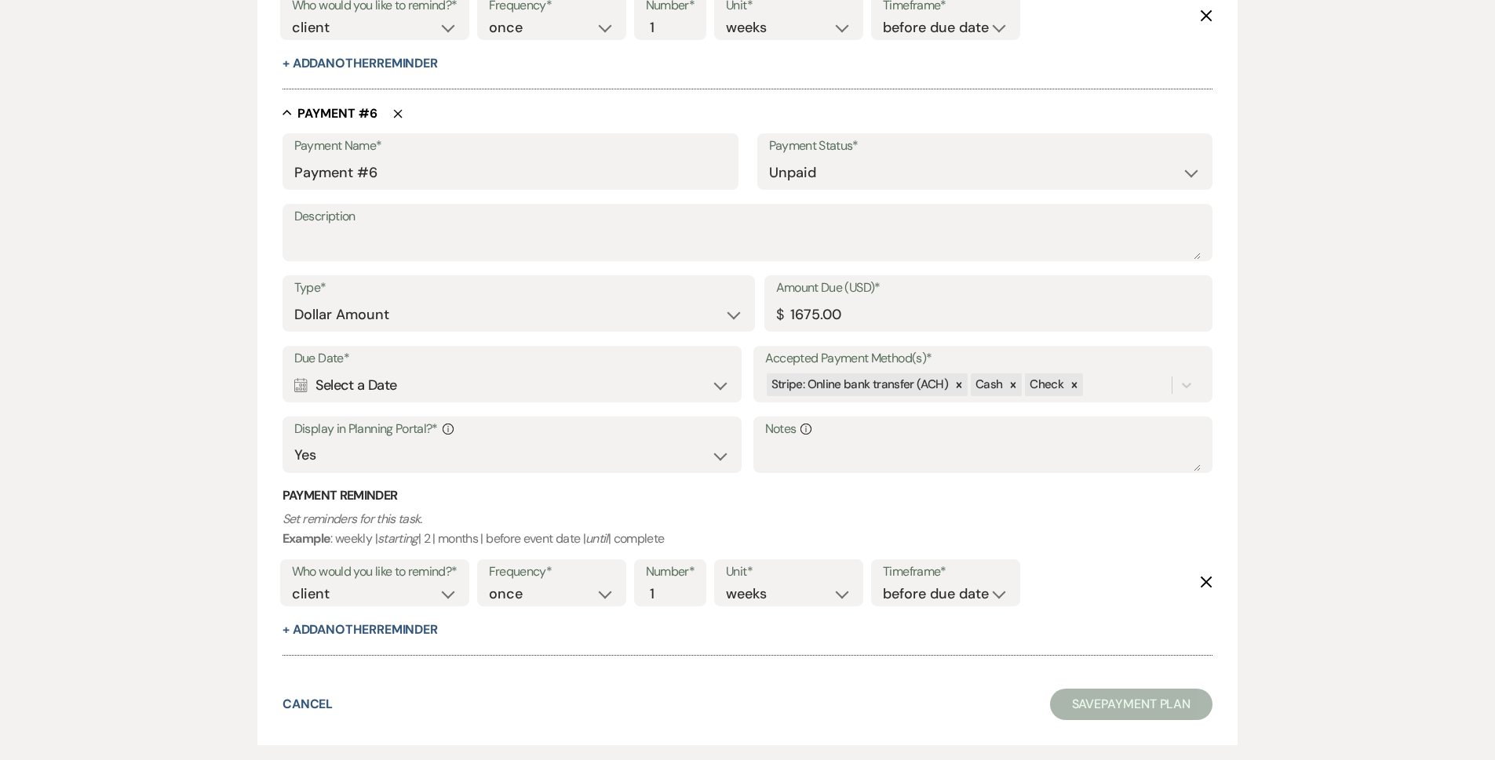
scroll to position [3258, 0]
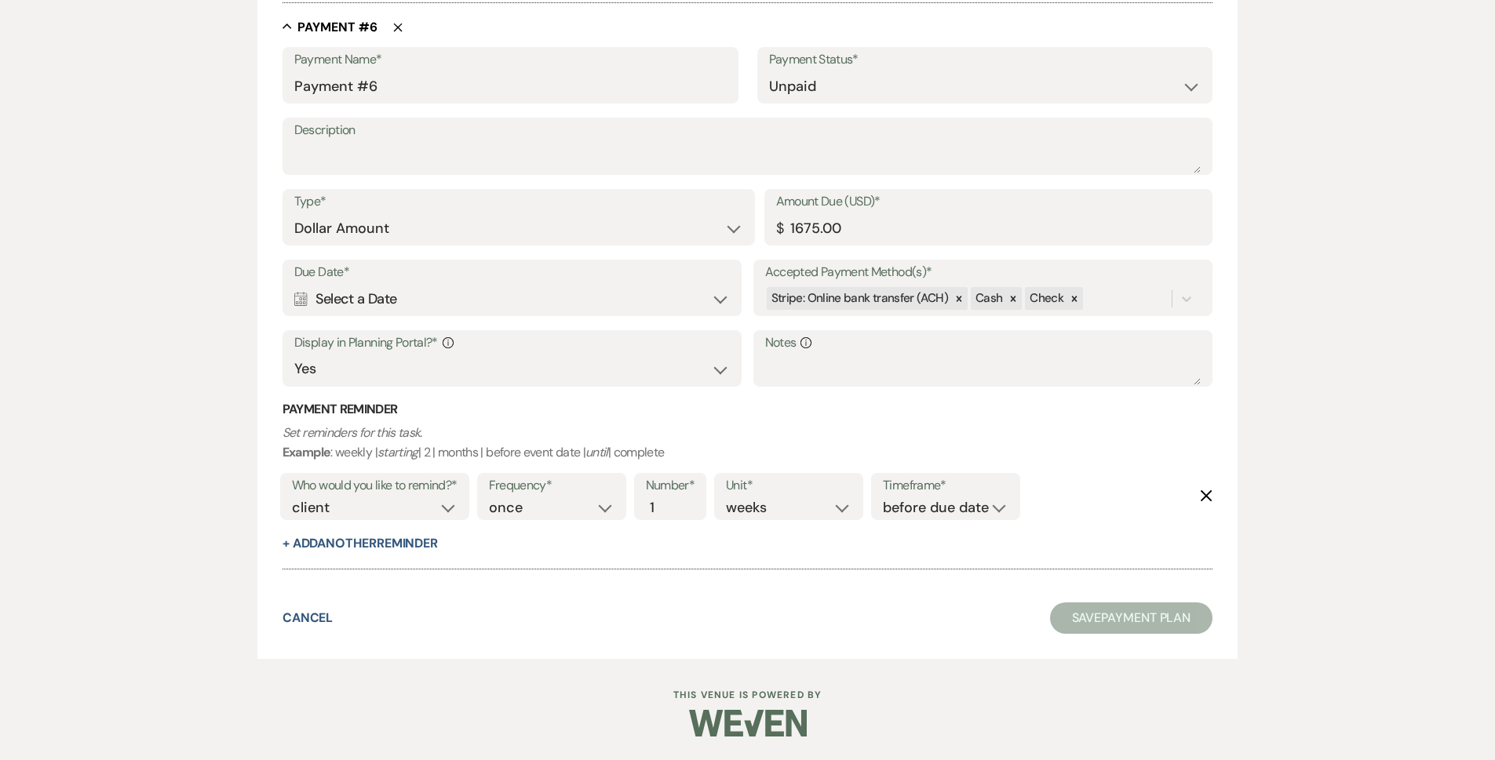
click at [414, 290] on div "Calendar Select a Date Expand" at bounding box center [512, 299] width 436 height 31
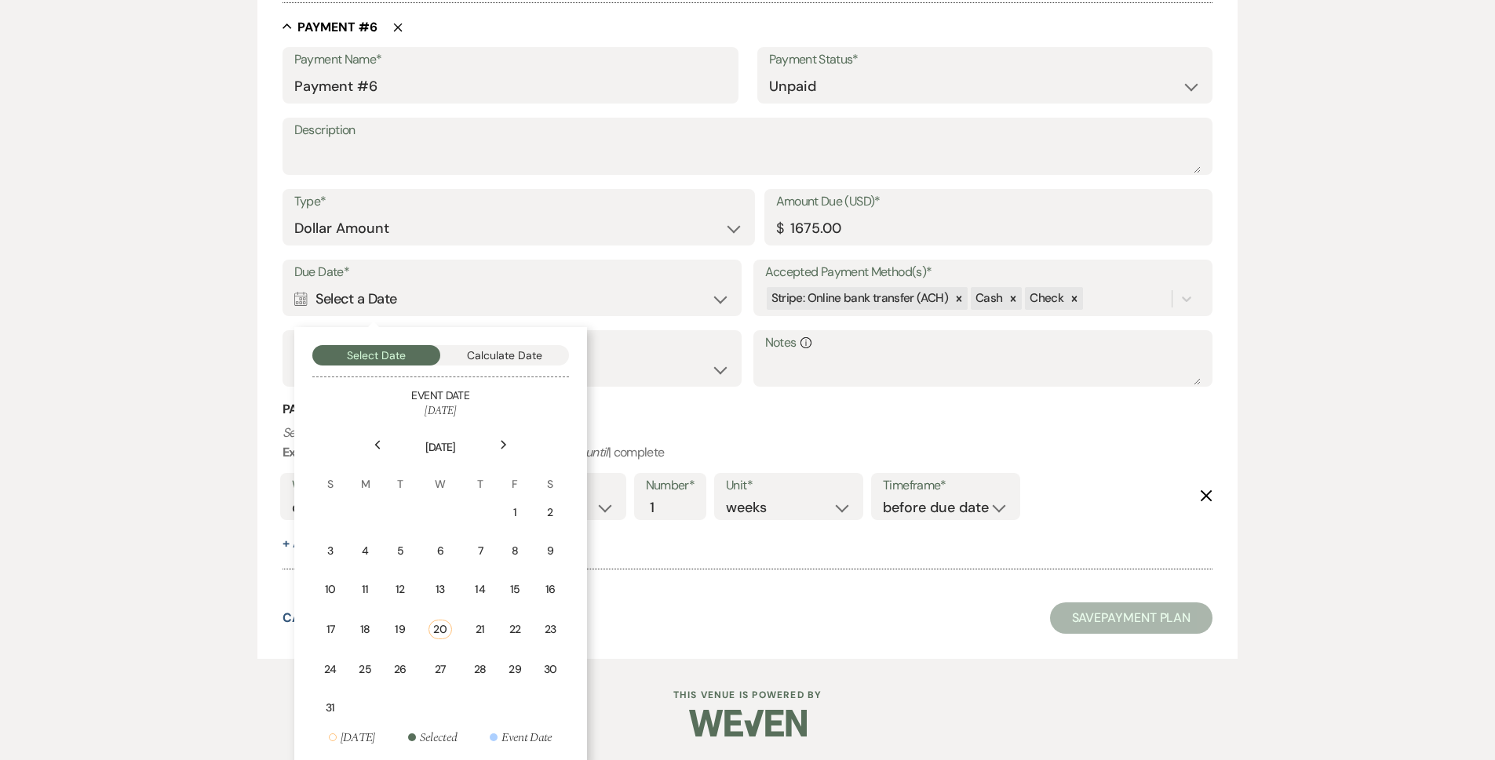
click at [510, 449] on div "Next" at bounding box center [503, 444] width 25 height 25
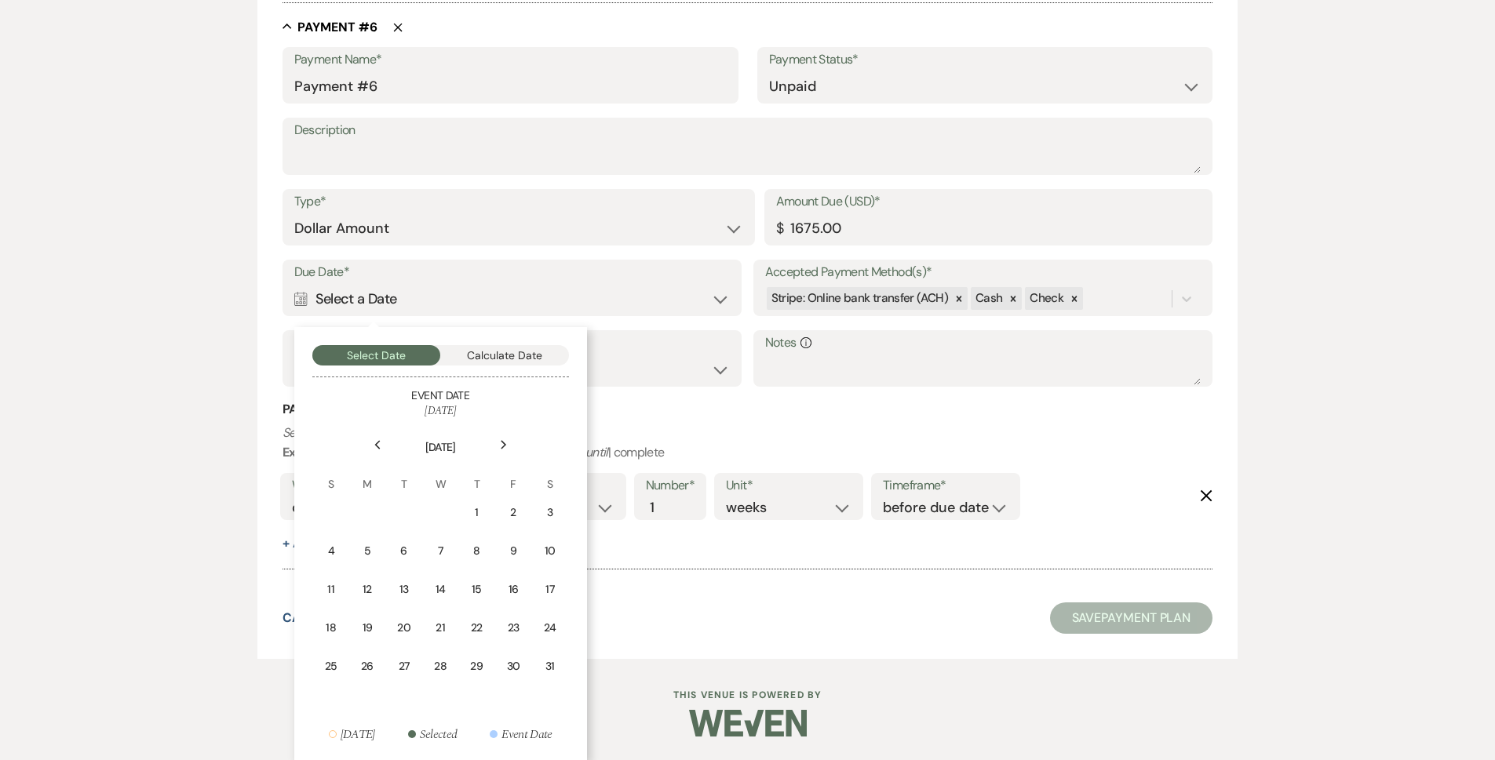
click at [510, 449] on div "Next" at bounding box center [503, 444] width 25 height 25
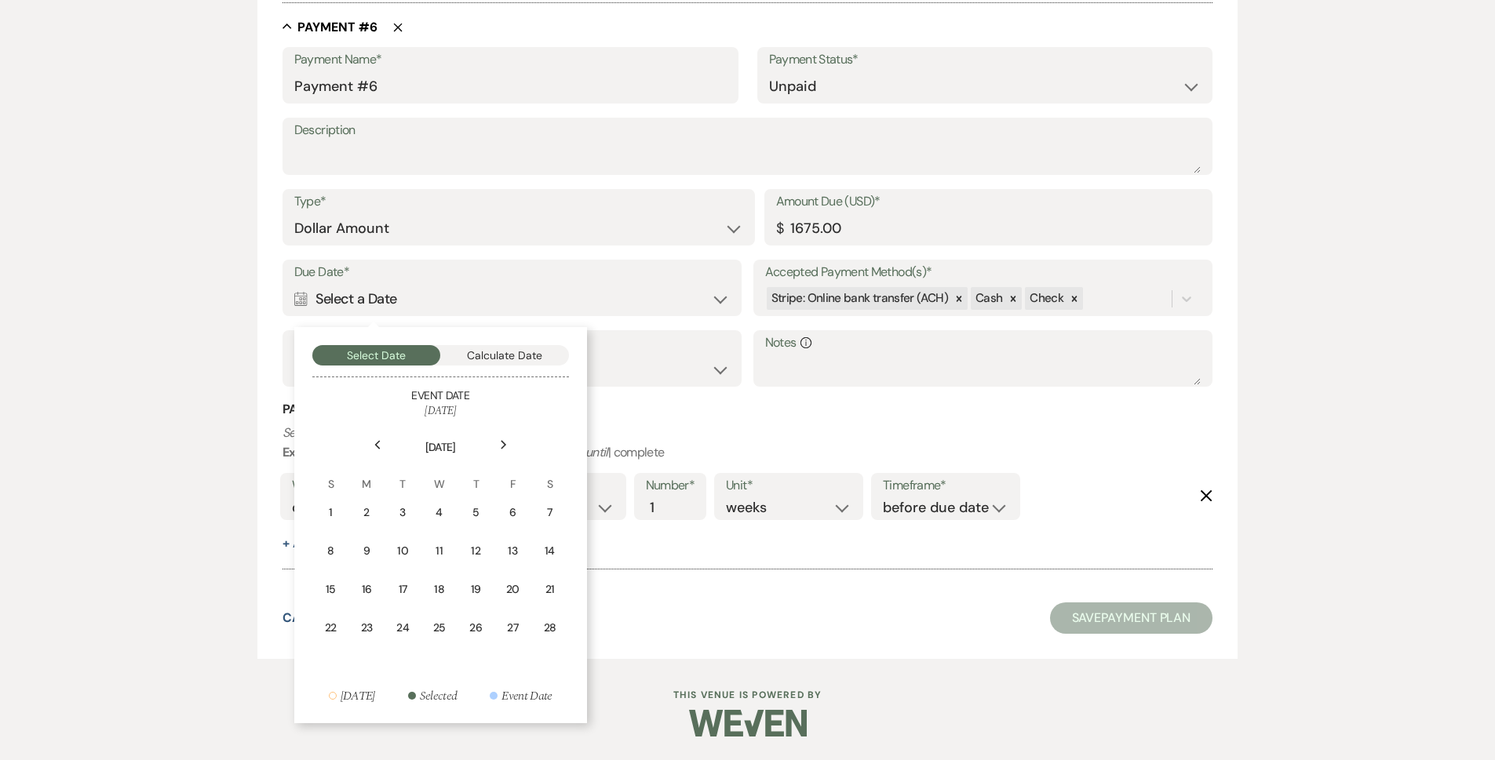
click at [510, 449] on div "Next" at bounding box center [503, 444] width 25 height 25
click at [511, 449] on div "Next" at bounding box center [503, 444] width 25 height 25
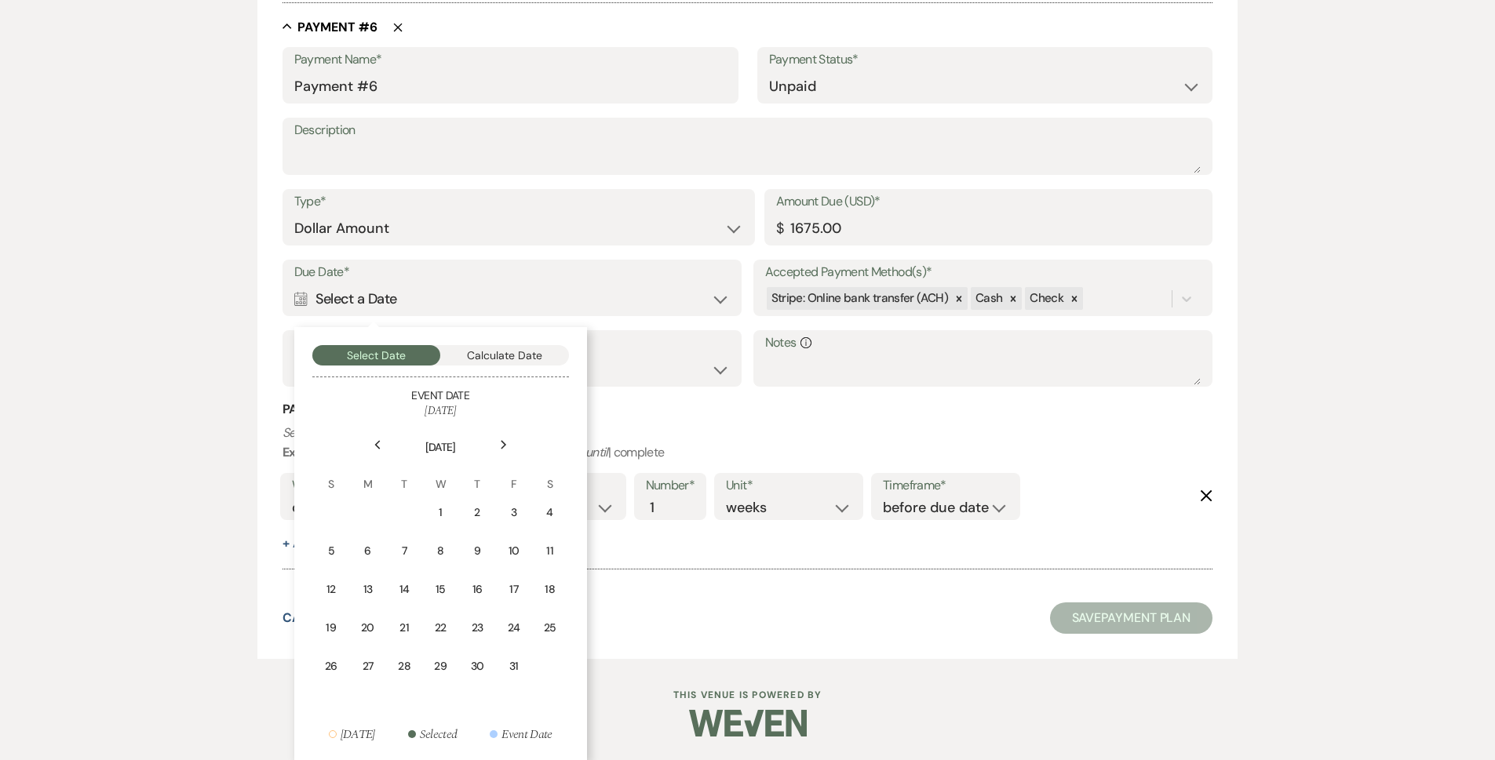
click at [513, 446] on div "Next" at bounding box center [503, 444] width 25 height 25
click at [514, 446] on div "Next" at bounding box center [503, 444] width 25 height 25
click at [475, 516] on div "3" at bounding box center [477, 513] width 14 height 16
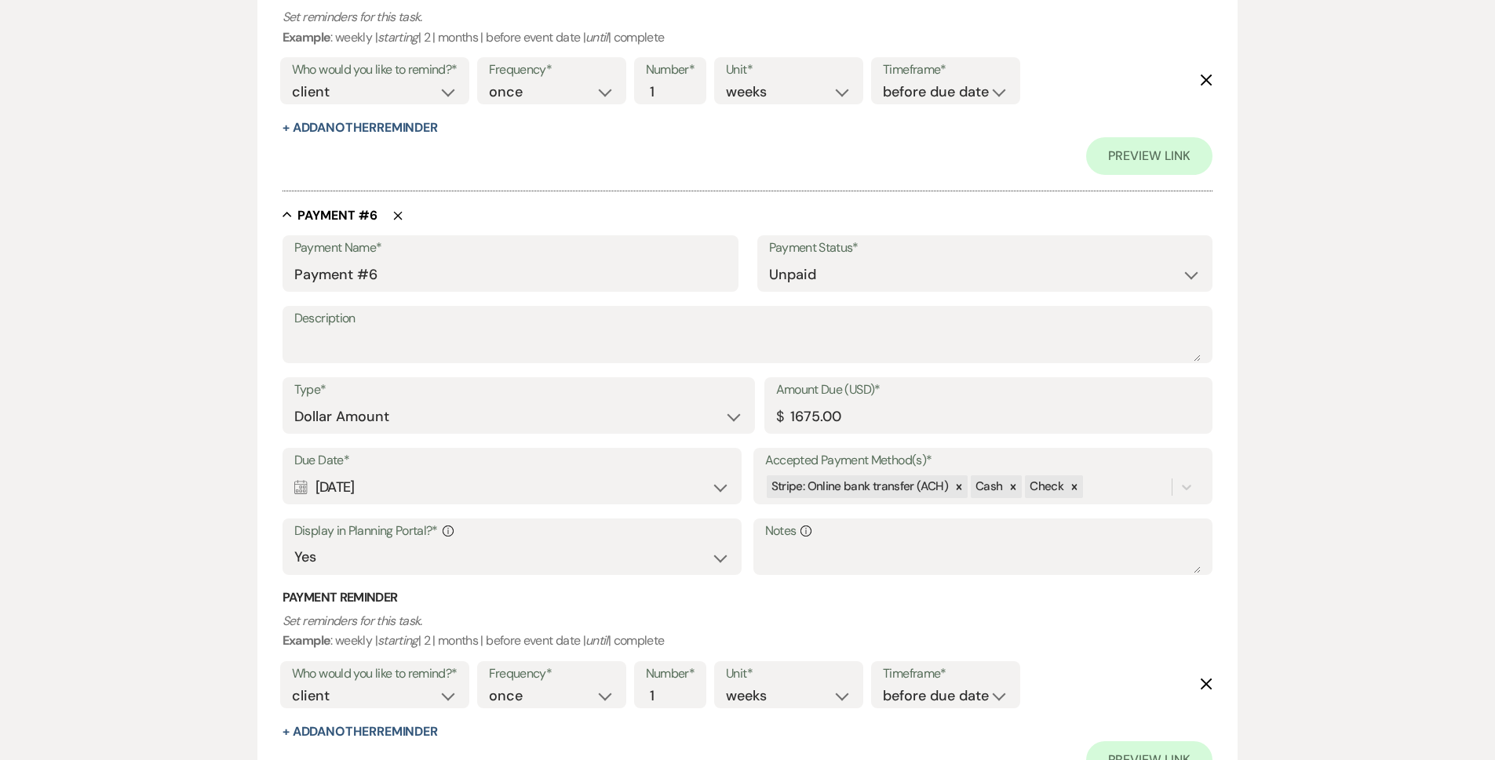
scroll to position [3446, 0]
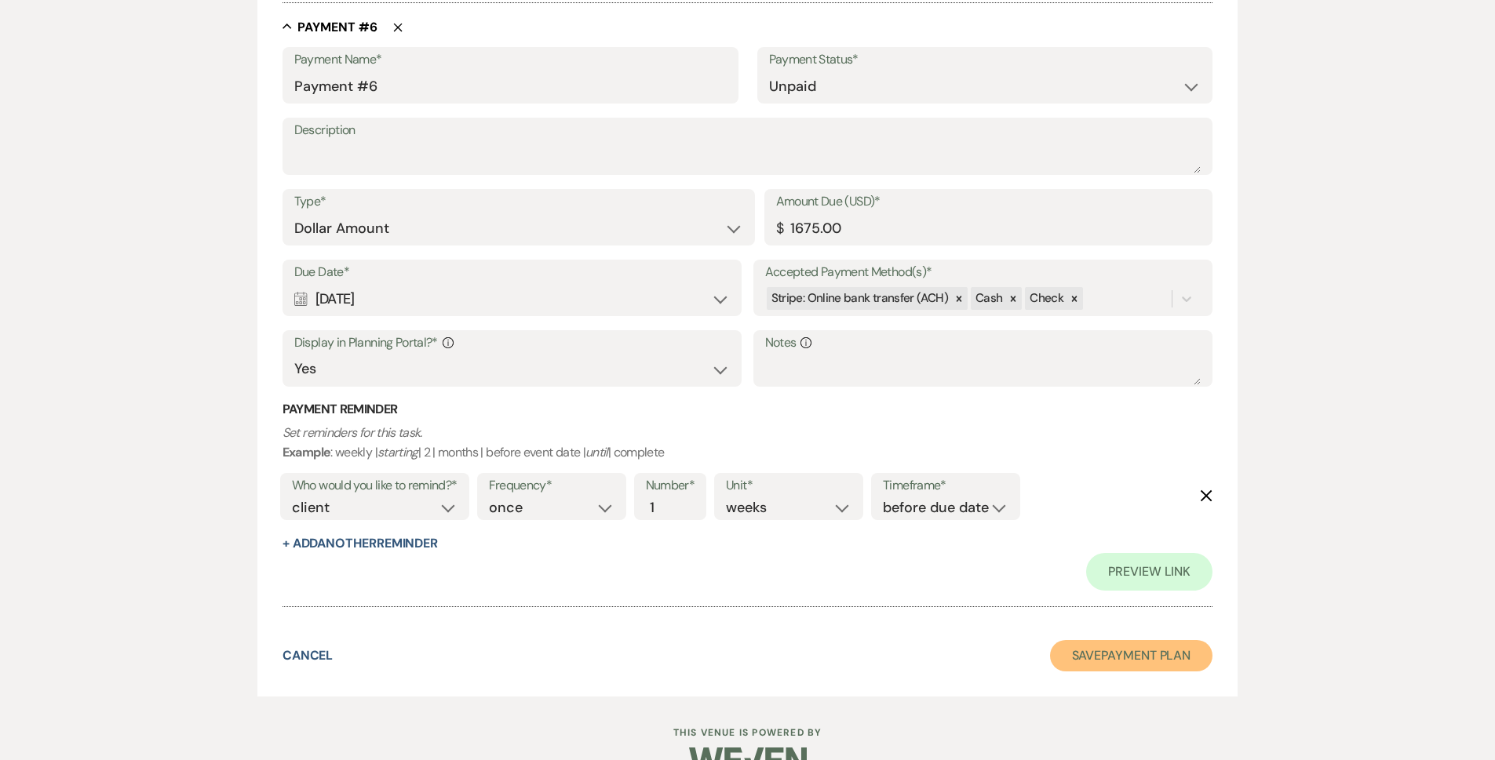
click at [1125, 646] on button "Save Payment Plan" at bounding box center [1131, 655] width 163 height 31
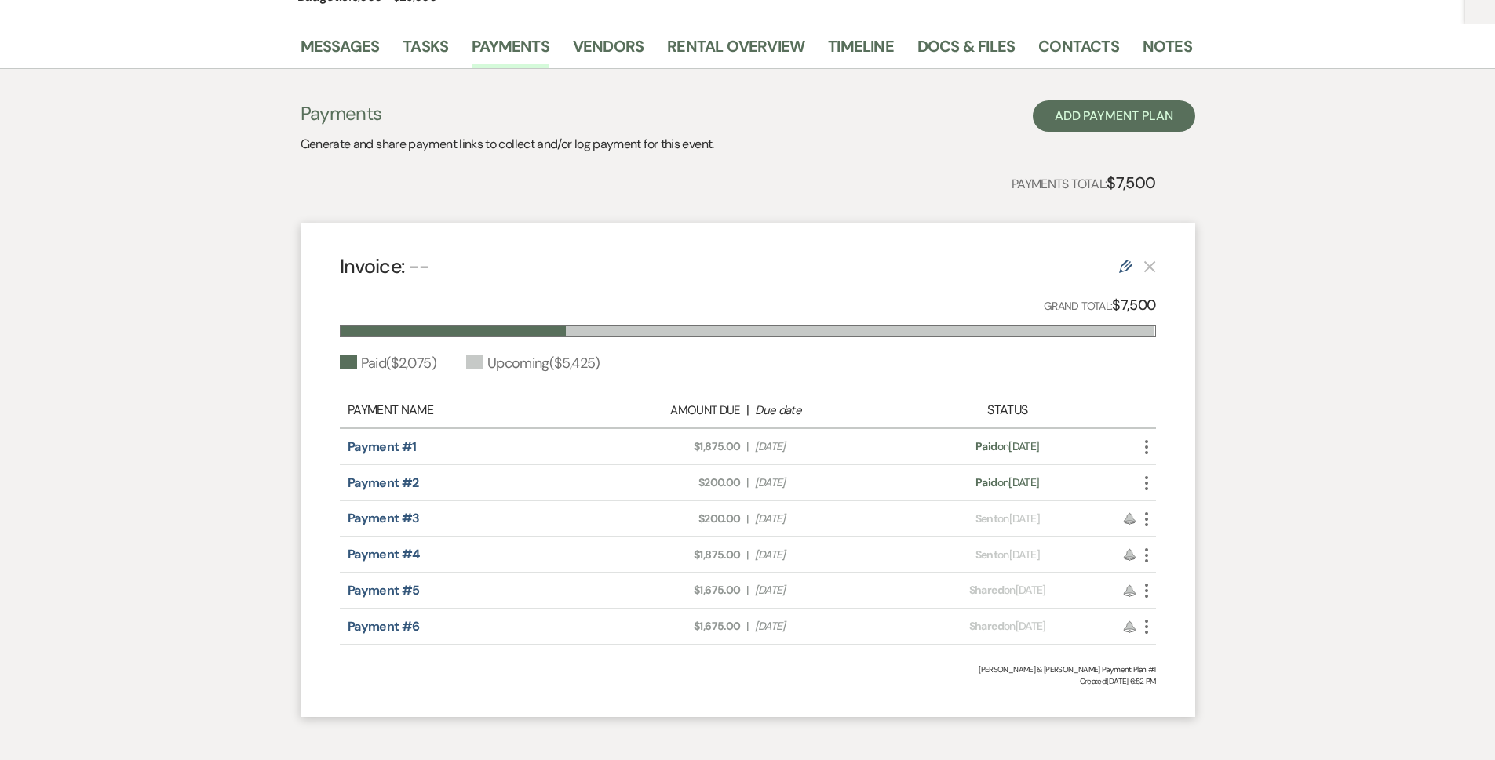
scroll to position [267, 0]
